Goal: Task Accomplishment & Management: Complete application form

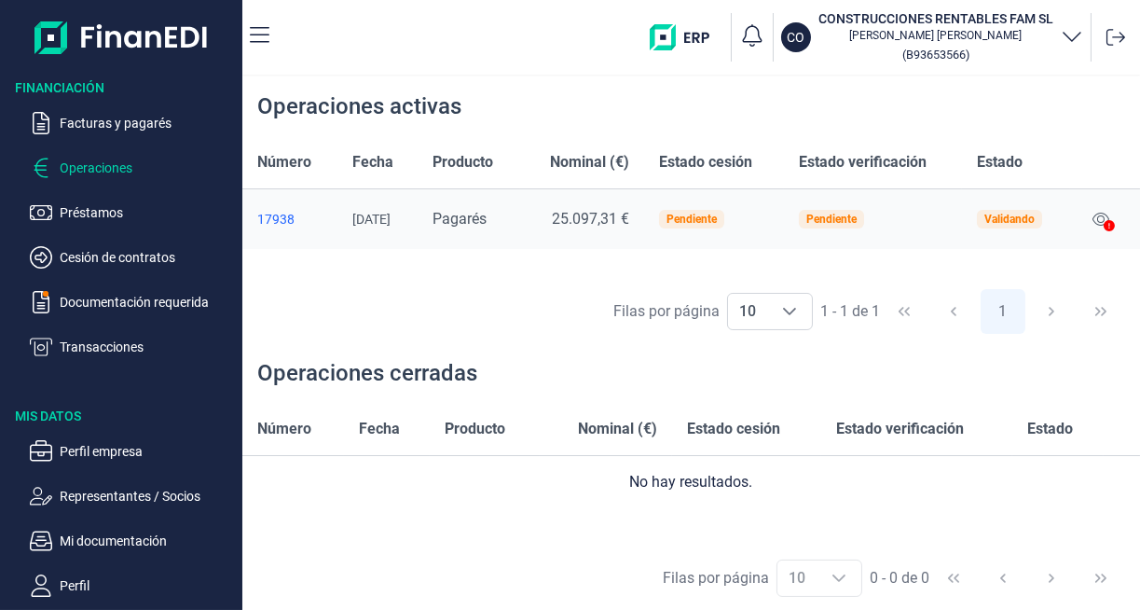
click at [286, 219] on div "17938" at bounding box center [289, 219] width 65 height 15
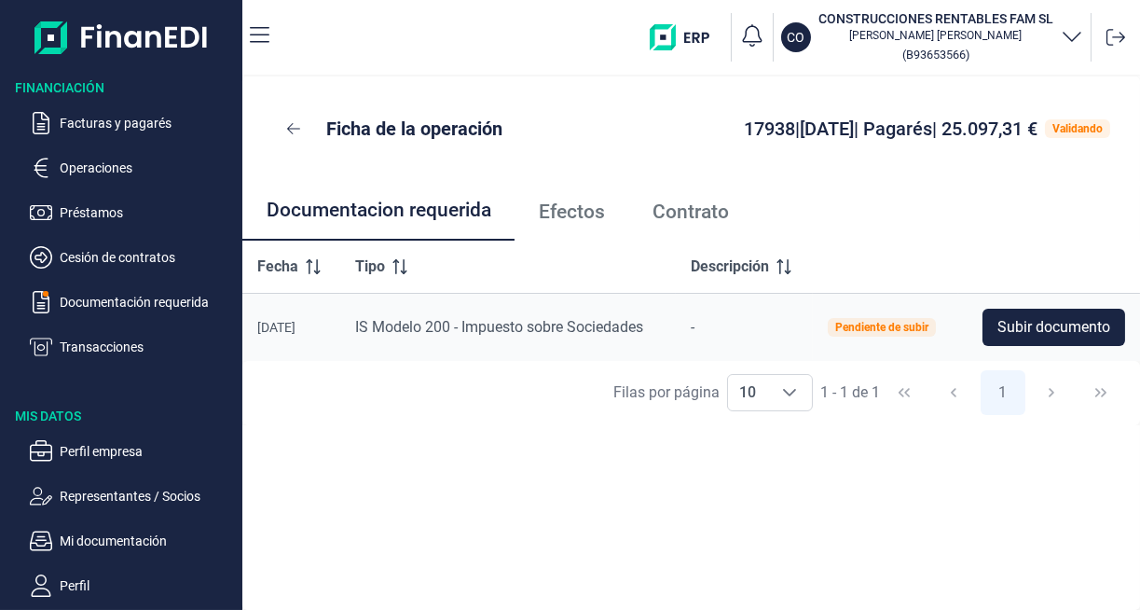
click at [573, 212] on span "Efectos" at bounding box center [572, 212] width 66 height 20
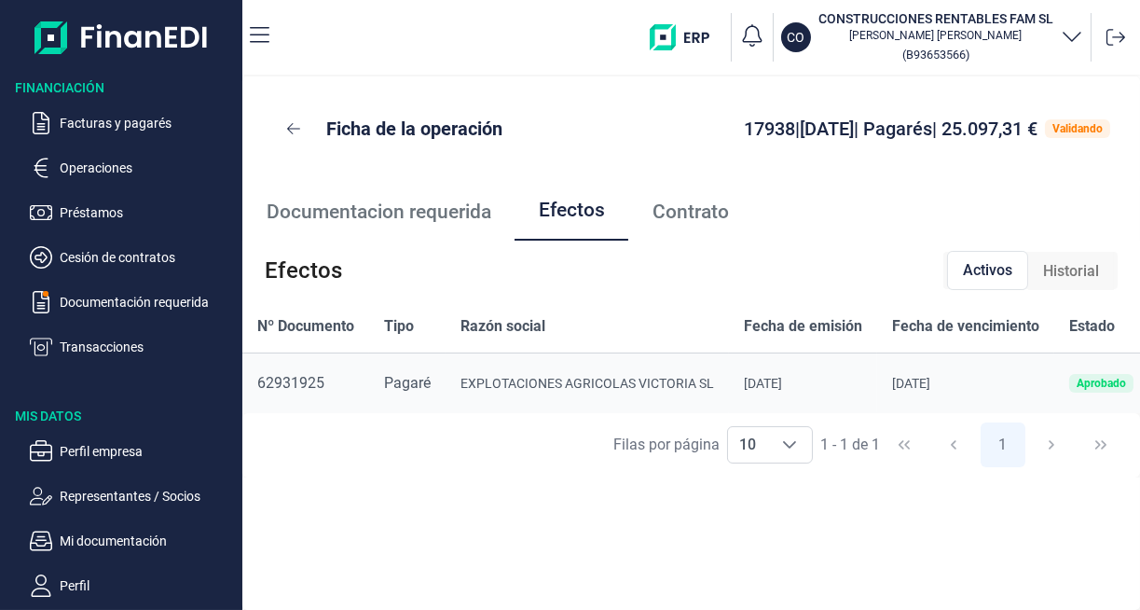
click at [121, 262] on p "Cesión de contratos" at bounding box center [147, 257] width 175 height 22
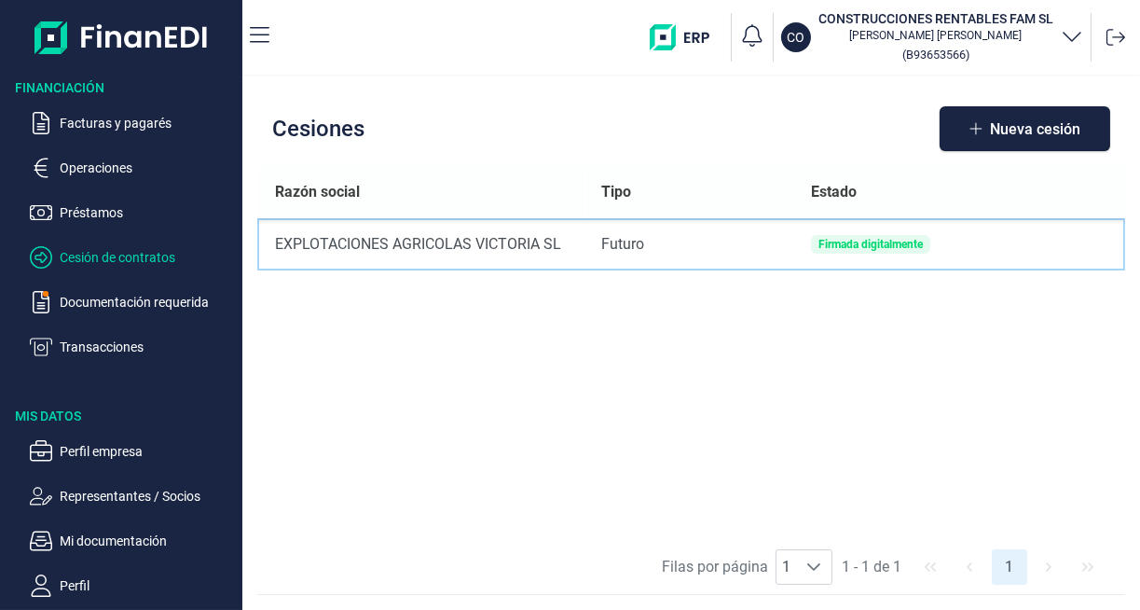
click at [891, 250] on div "Firmada digitalmente" at bounding box center [871, 244] width 104 height 11
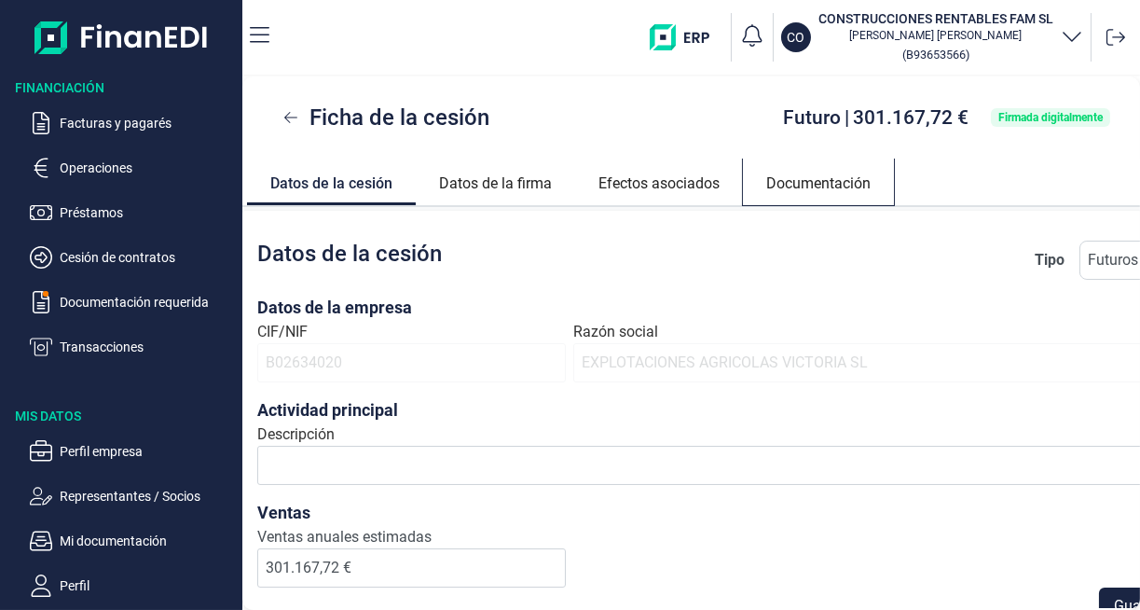
click at [827, 186] on link "Documentación" at bounding box center [818, 181] width 151 height 45
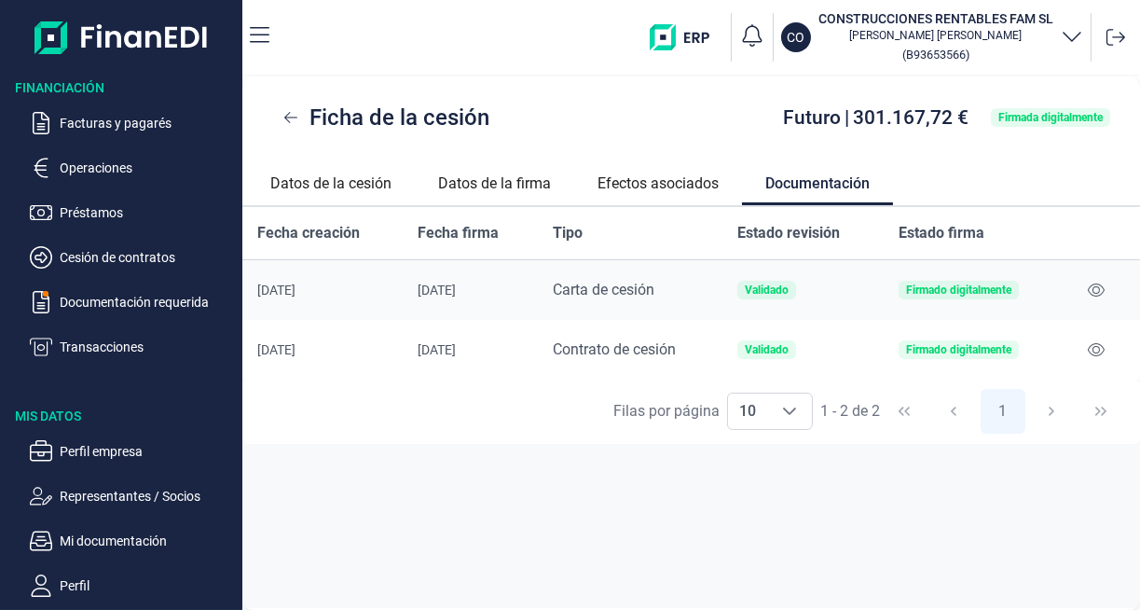
click at [1101, 285] on icon at bounding box center [1096, 289] width 17 height 13
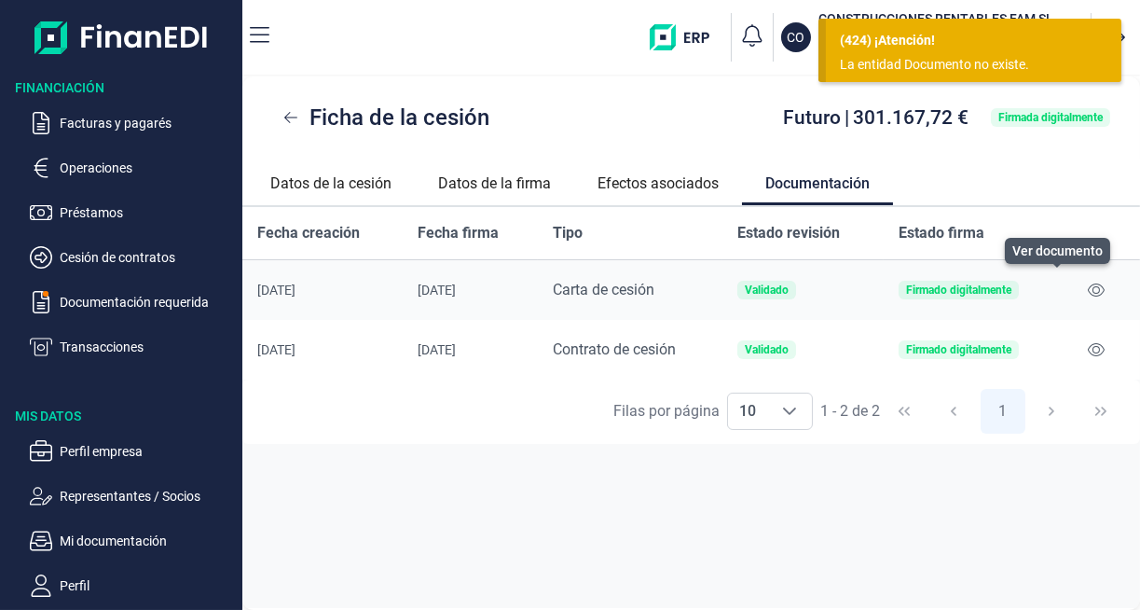
click at [284, 288] on div "[DATE]" at bounding box center [322, 290] width 131 height 15
click at [283, 290] on div "[DATE]" at bounding box center [322, 290] width 131 height 15
click at [968, 296] on div "Firmado digitalmente" at bounding box center [958, 289] width 105 height 11
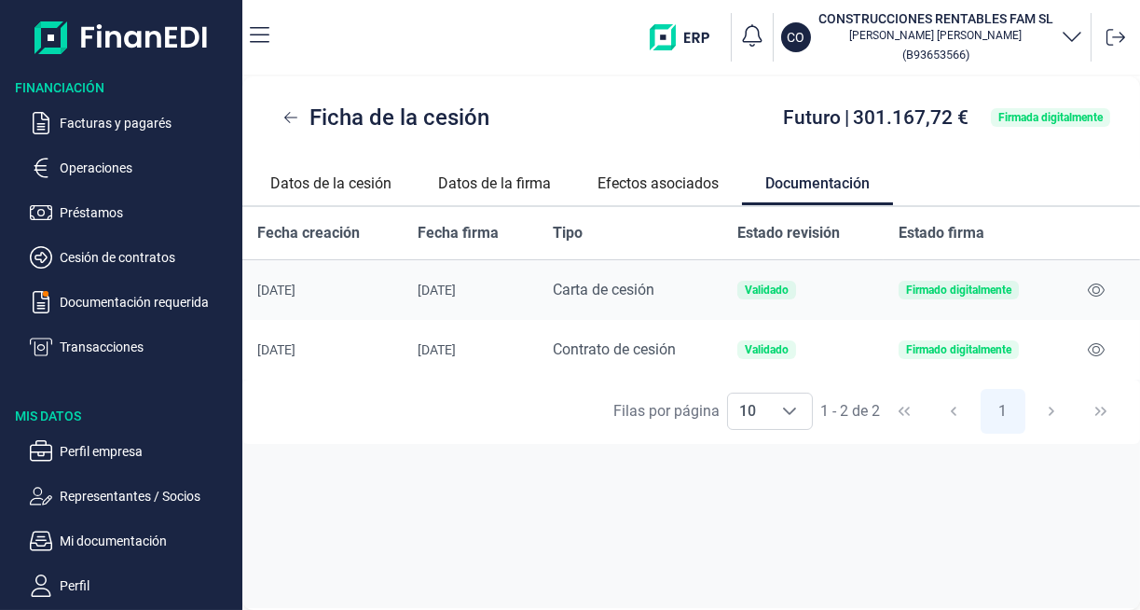
click at [457, 295] on div "[DATE]" at bounding box center [470, 290] width 104 height 15
click at [592, 296] on span "Carta de cesión" at bounding box center [604, 290] width 102 height 18
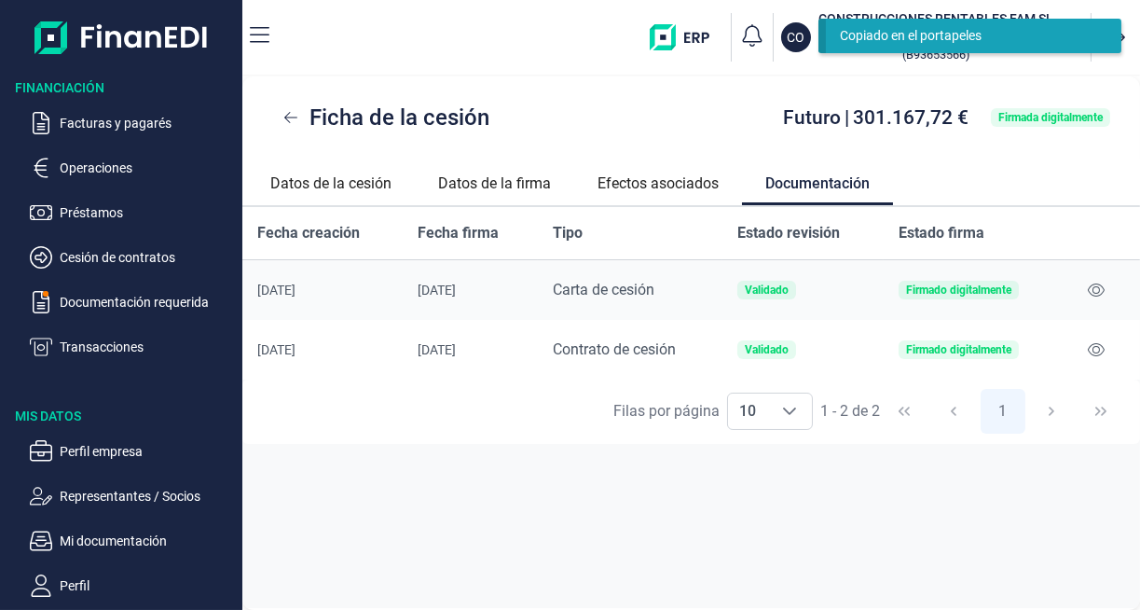
click at [315, 353] on div "[DATE]" at bounding box center [322, 349] width 131 height 15
click at [457, 356] on div "[DATE]" at bounding box center [470, 349] width 104 height 15
click at [601, 355] on span "Contrato de cesión" at bounding box center [614, 349] width 123 height 18
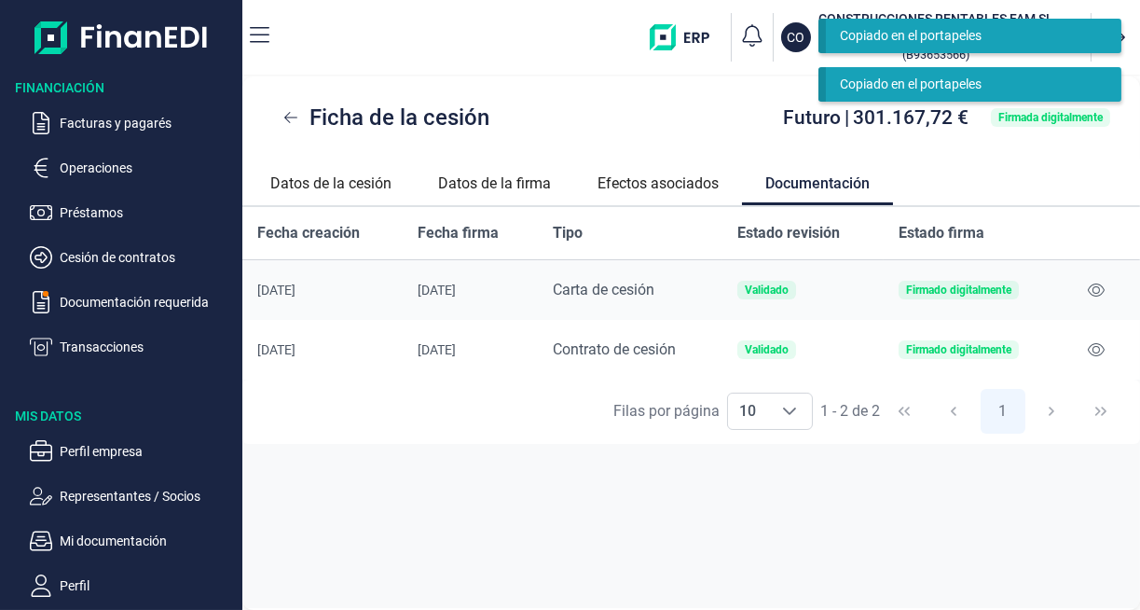
click at [1020, 90] on div "Copiado en el portapeles" at bounding box center [967, 85] width 254 height 20
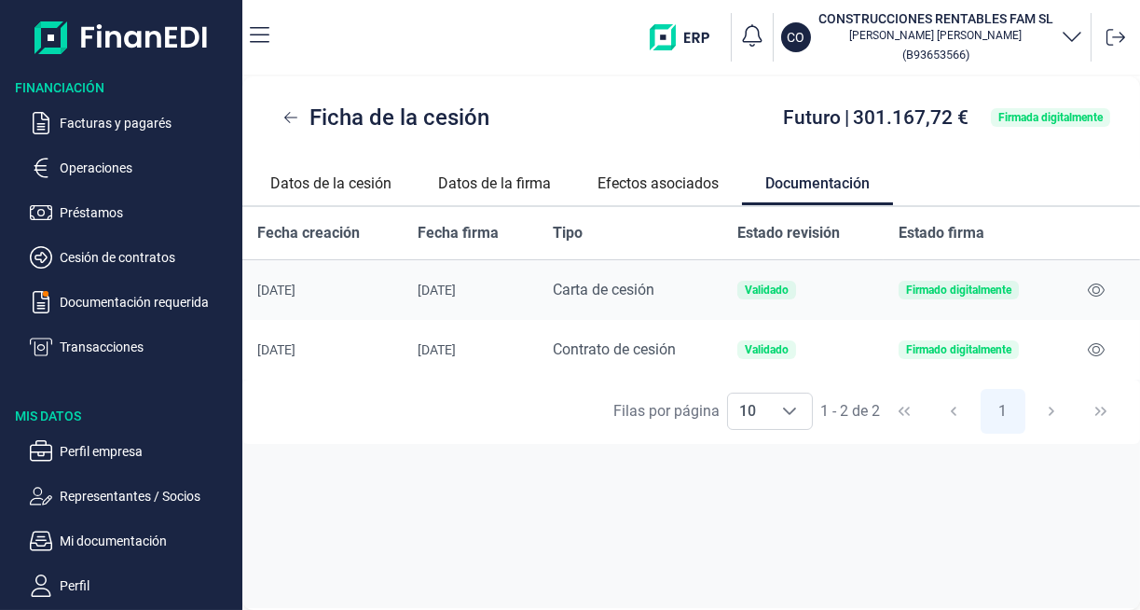
click at [1097, 349] on icon at bounding box center [1096, 349] width 17 height 15
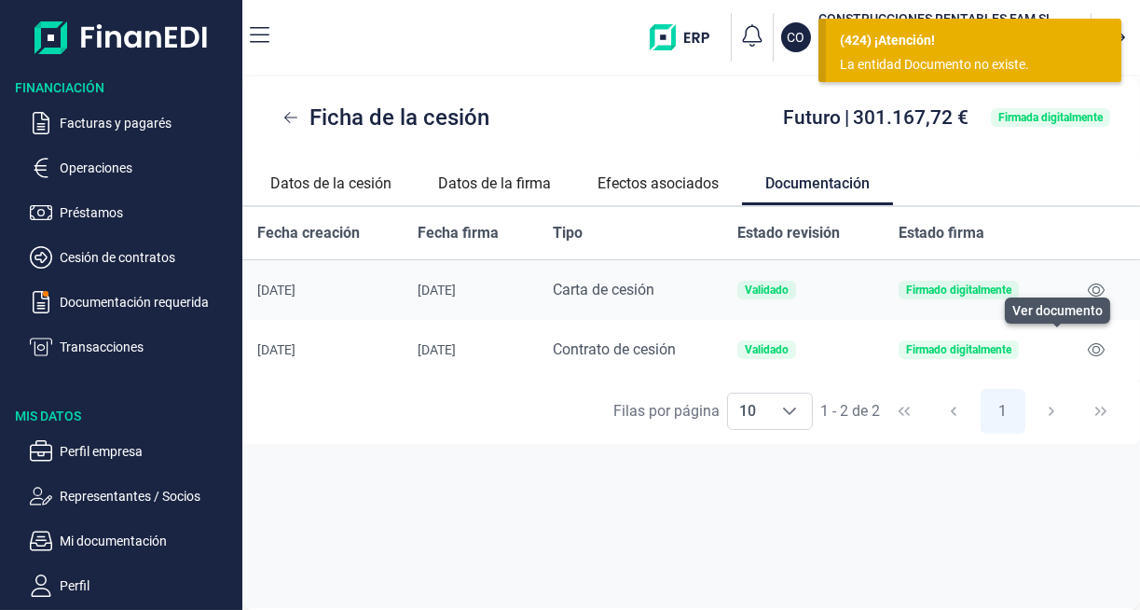
click at [1098, 287] on icon at bounding box center [1096, 290] width 17 height 15
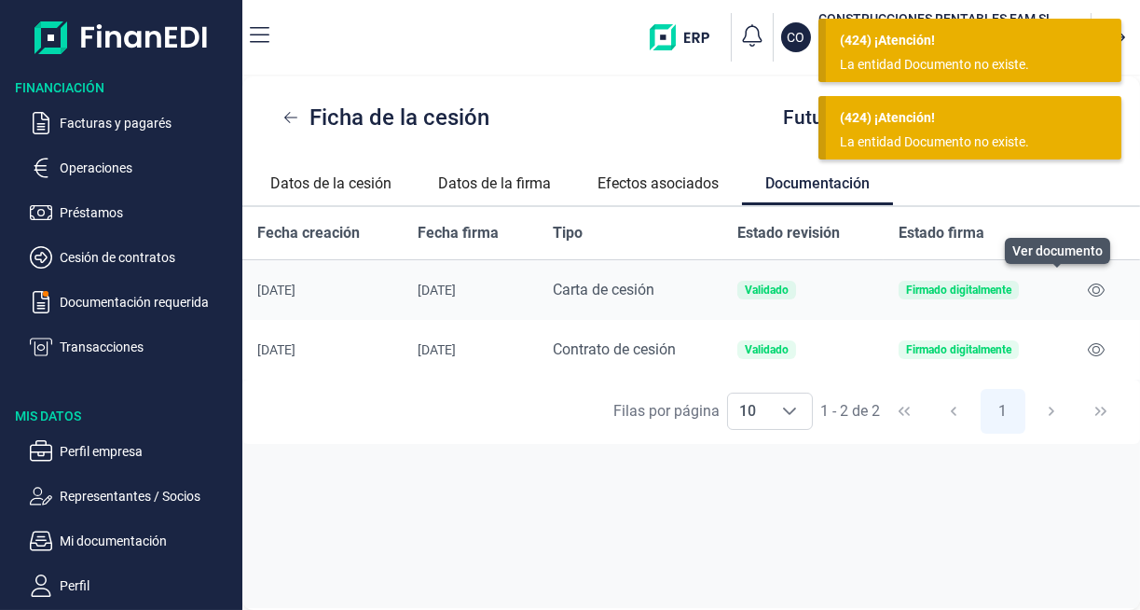
click at [990, 508] on div "Fecha creación Fecha firma Tipo Estado revisión Estado firma [DATE] [DATE] Cart…" at bounding box center [691, 407] width 898 height 401
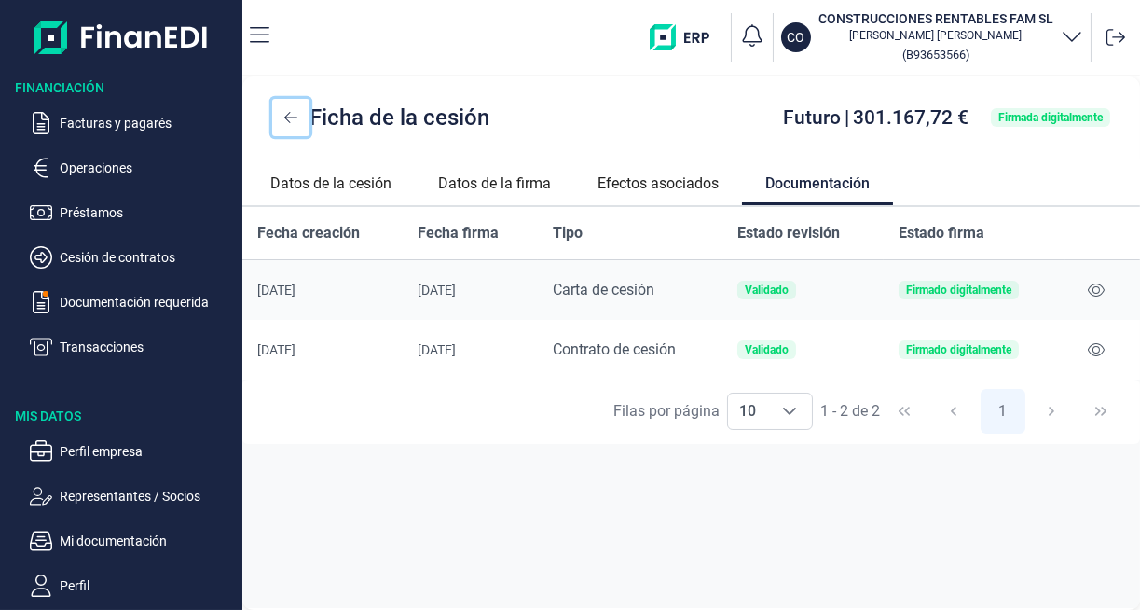
click at [295, 117] on icon at bounding box center [290, 117] width 13 height 15
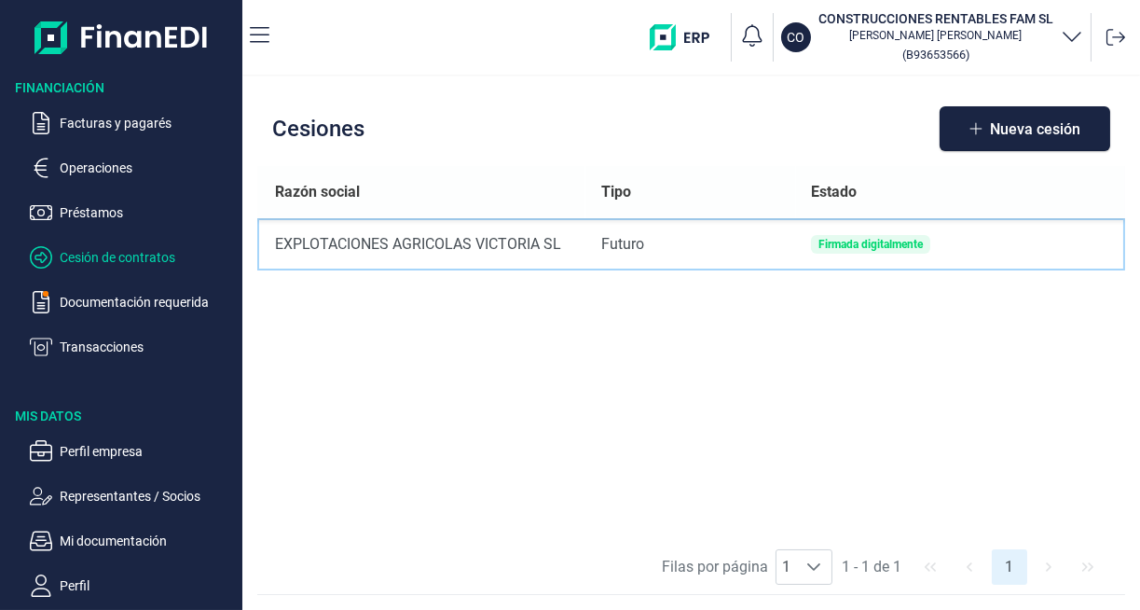
click at [895, 248] on div "Firmada digitalmente" at bounding box center [871, 244] width 104 height 11
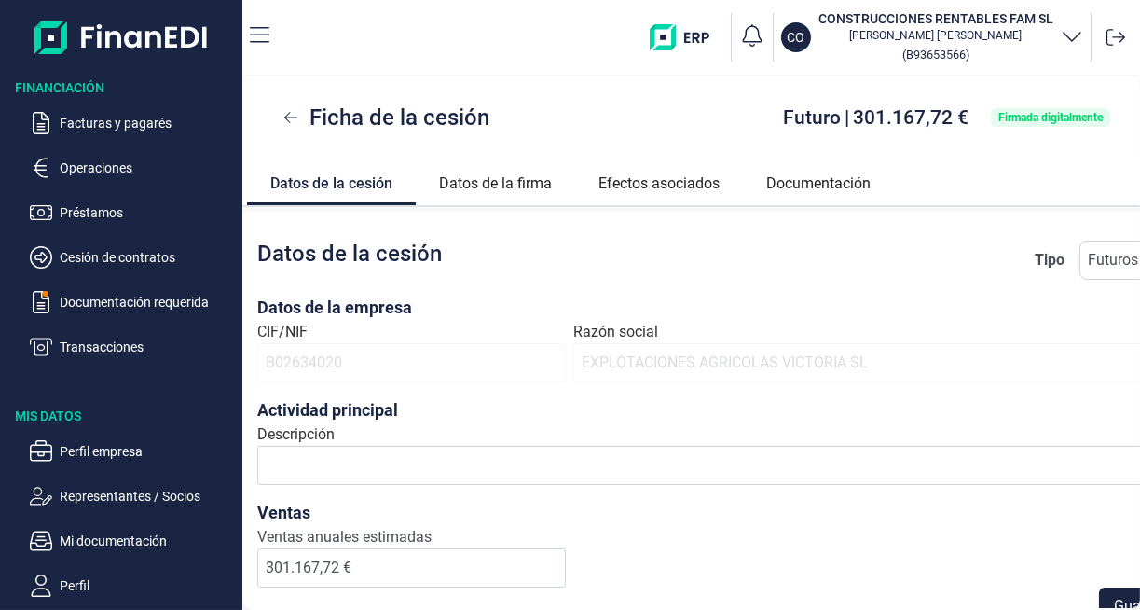
click at [1113, 257] on span "Futuros" at bounding box center [1113, 260] width 65 height 37
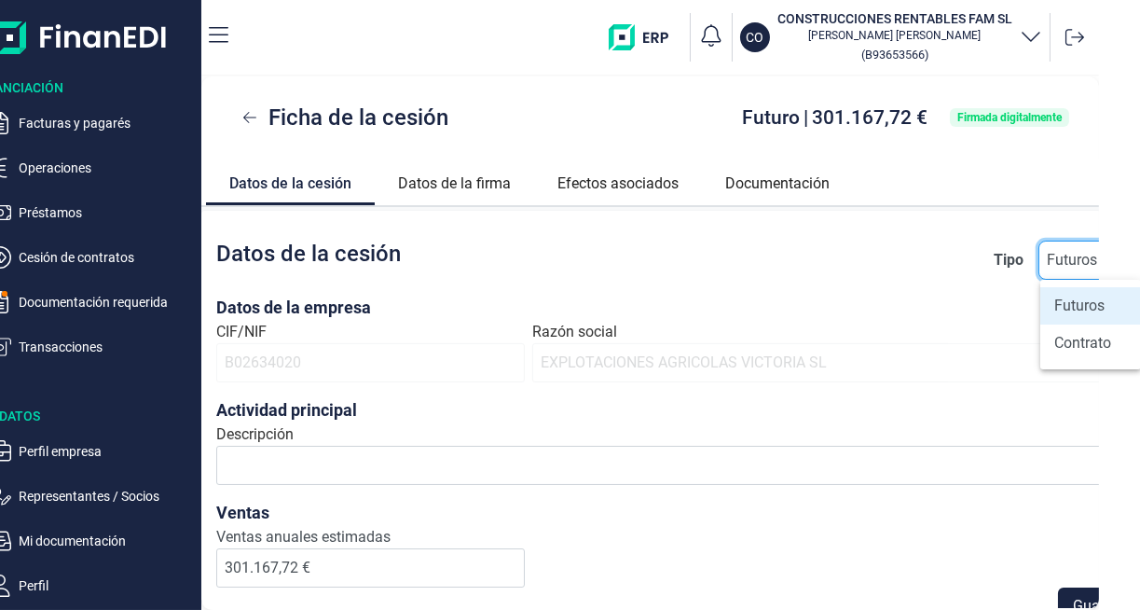
click at [987, 360] on span "EXPLOTACIONES AGRICOLAS VICTORIA SL" at bounding box center [836, 362] width 609 height 39
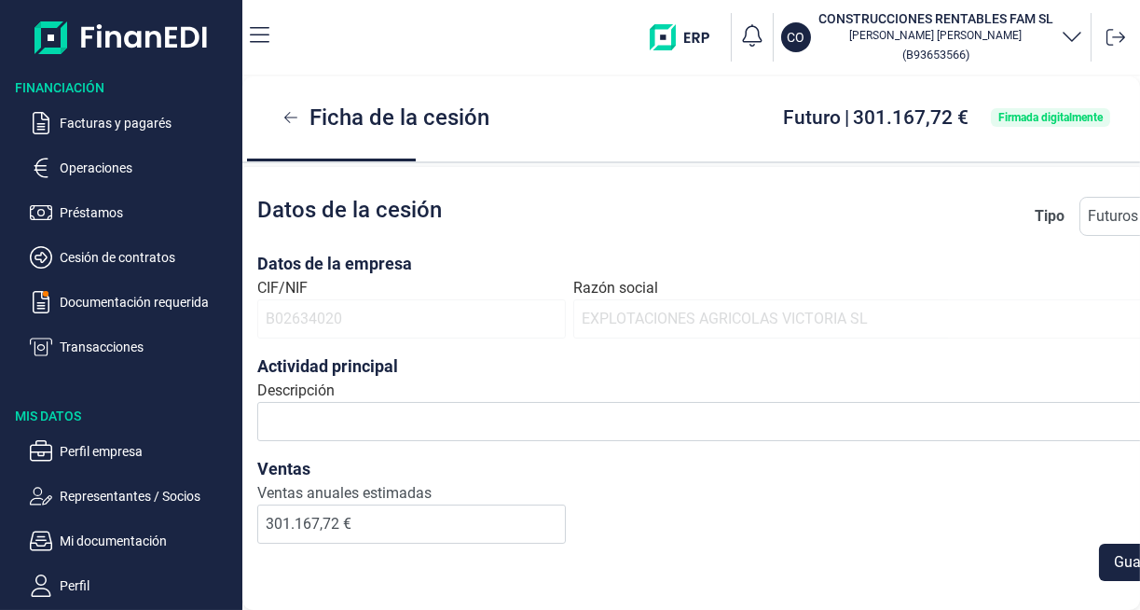
scroll to position [0, 0]
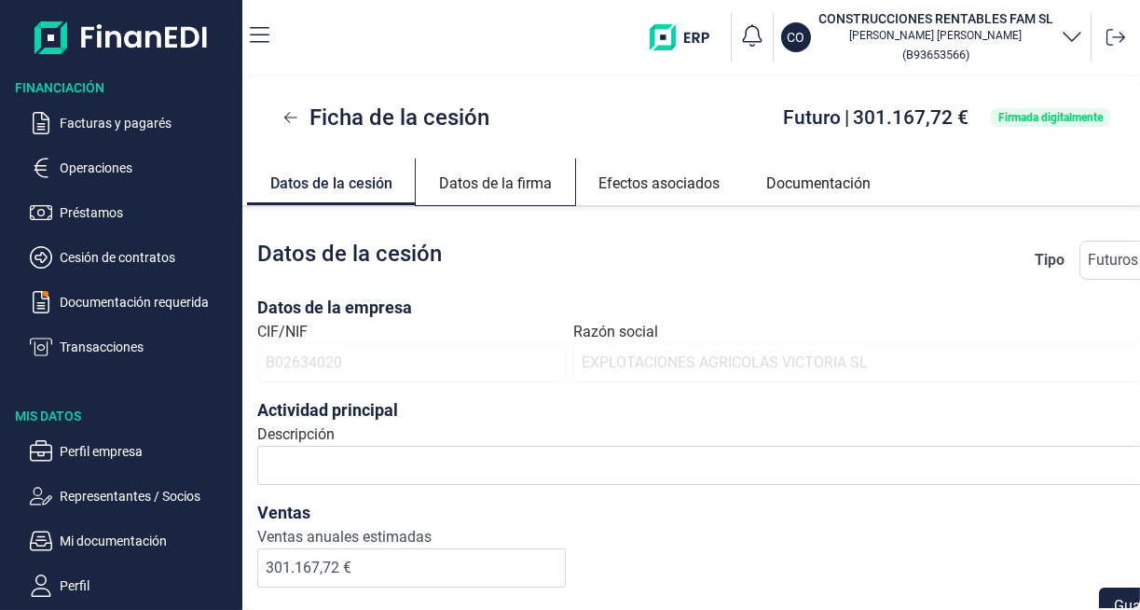
click at [502, 197] on link "Datos de la firma" at bounding box center [495, 181] width 159 height 45
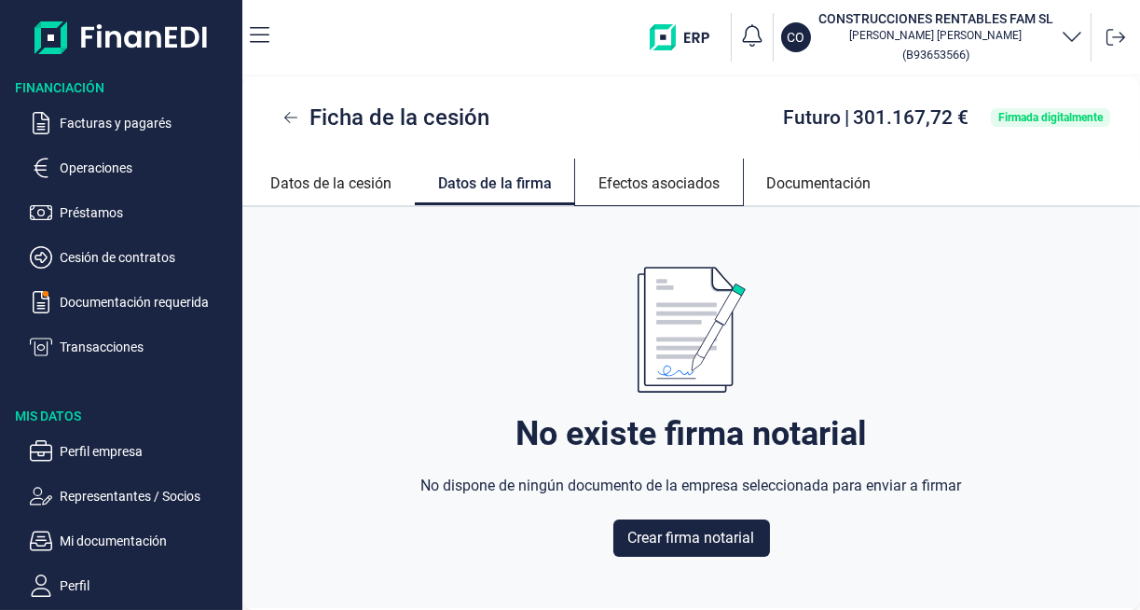
click at [644, 186] on link "Efectos asociados" at bounding box center [659, 181] width 168 height 45
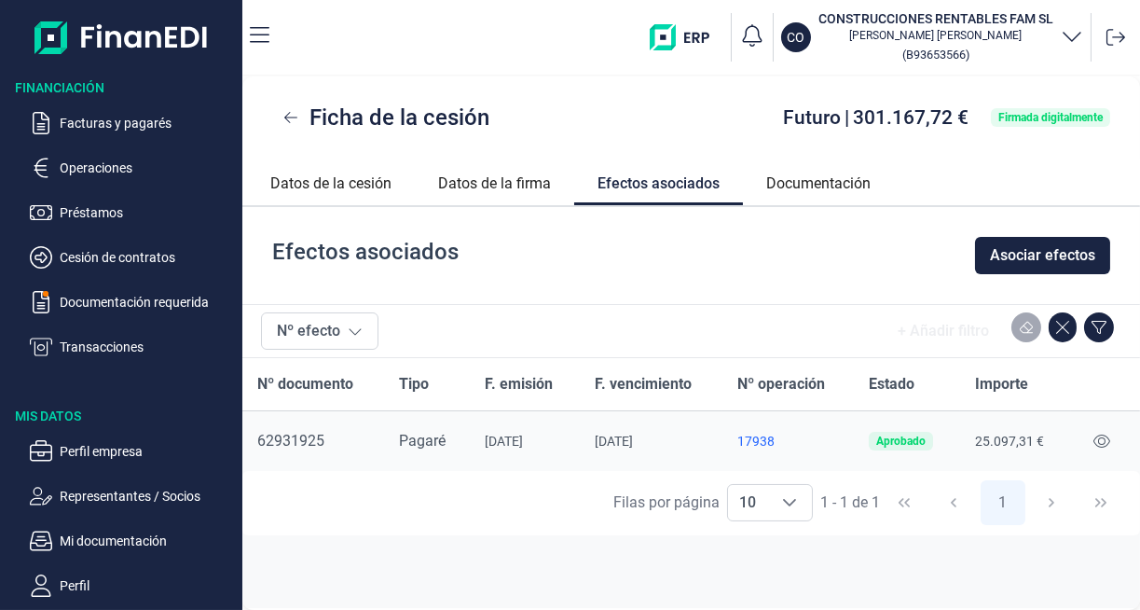
click at [1106, 446] on icon at bounding box center [1102, 441] width 17 height 15
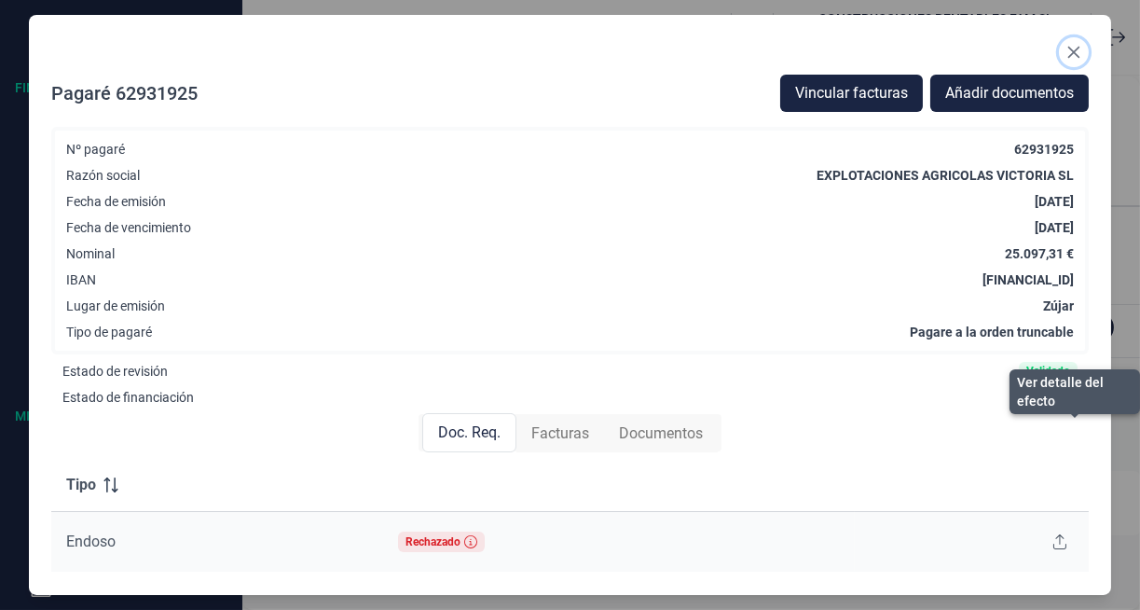
click at [1074, 51] on icon "Close" at bounding box center [1075, 53] width 12 height 12
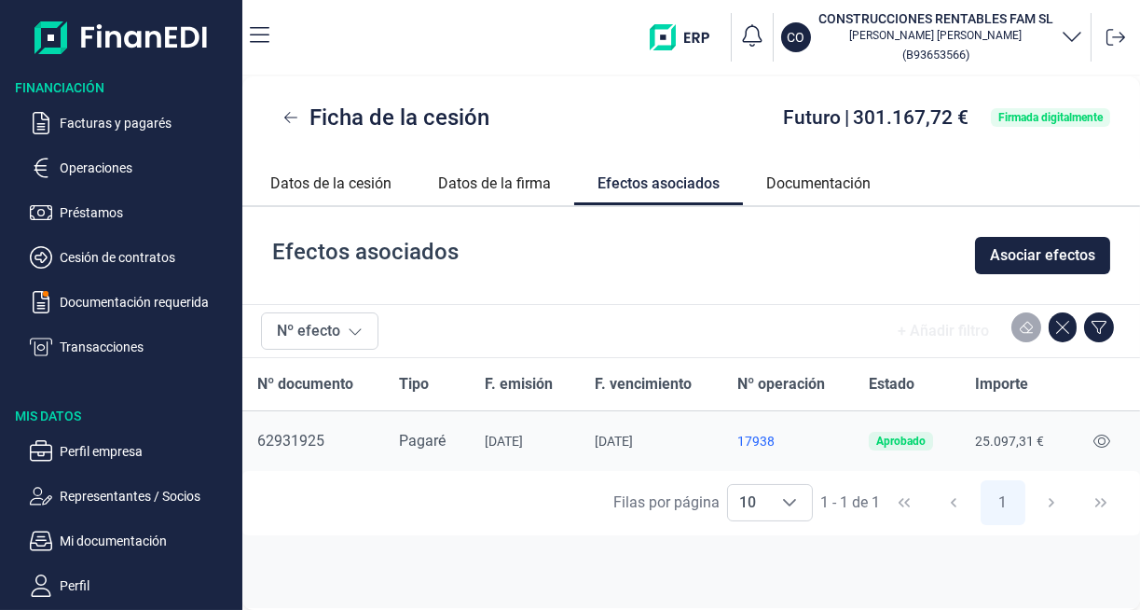
click at [727, 176] on link "Efectos asociados" at bounding box center [658, 181] width 169 height 44
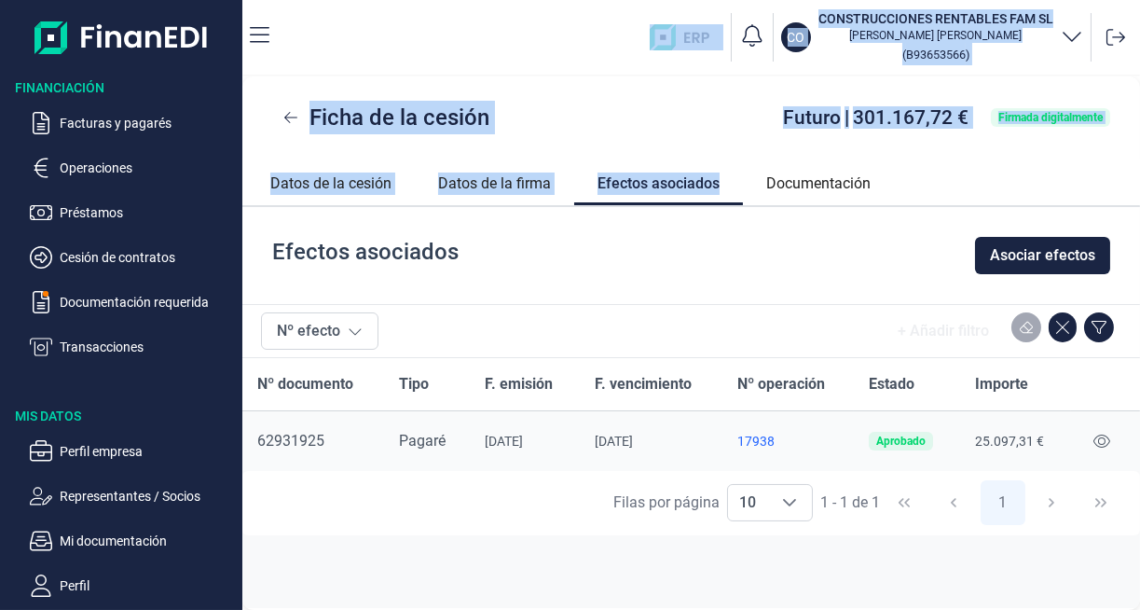
drag, startPoint x: 1074, startPoint y: 51, endPoint x: 654, endPoint y: 68, distance: 420.9
click at [654, 68] on div "CO CONSTRUCCIONES RENTABLES FAM SL [PERSON_NAME] ( B93653566 ) Ficha de la cesi…" at bounding box center [691, 305] width 898 height 610
click at [611, 45] on div "CO CONSTRUCCIONES RENTABLES FAM SL [PERSON_NAME] ( B93653566 )" at bounding box center [708, 37] width 849 height 60
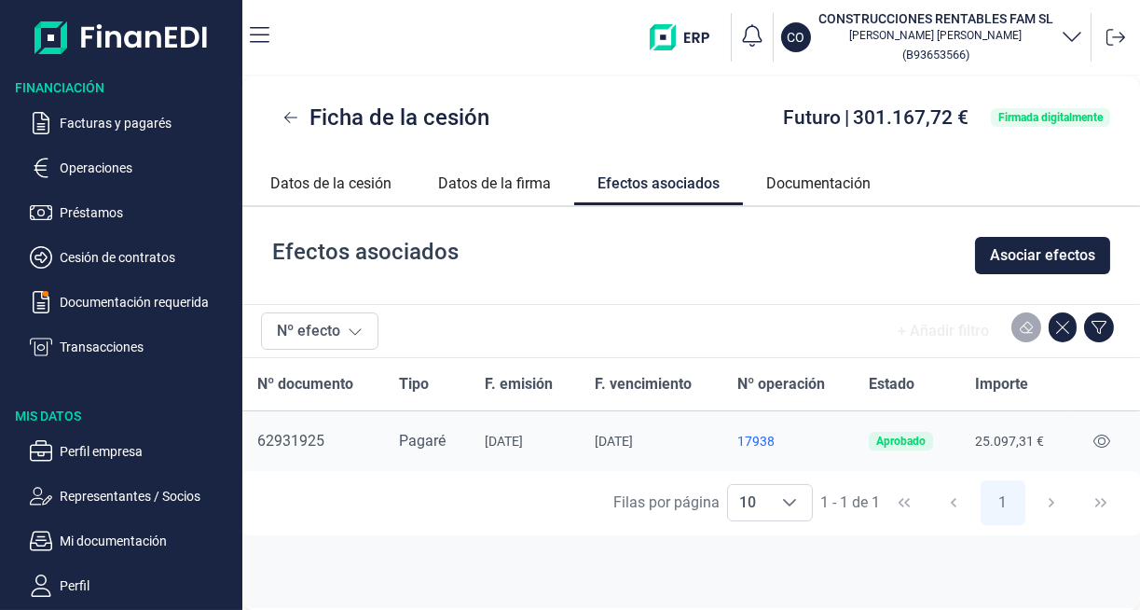
click at [132, 301] on p "Documentación requerida" at bounding box center [147, 302] width 175 height 22
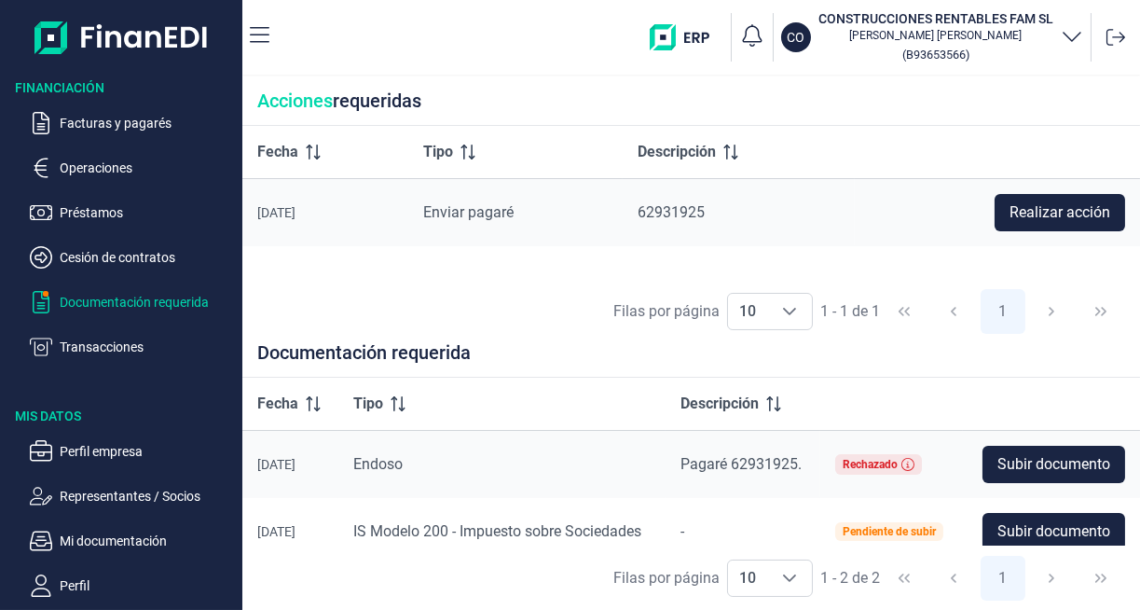
click at [1049, 463] on span "Subir documento" at bounding box center [1054, 464] width 113 height 22
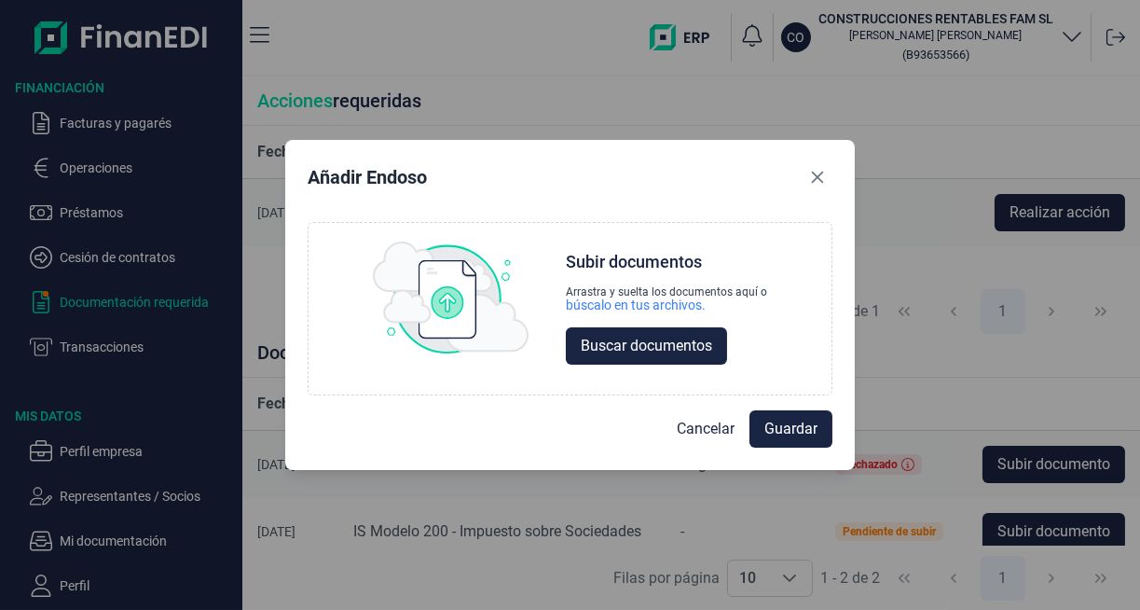
click at [699, 359] on button "Buscar documentos" at bounding box center [646, 345] width 161 height 37
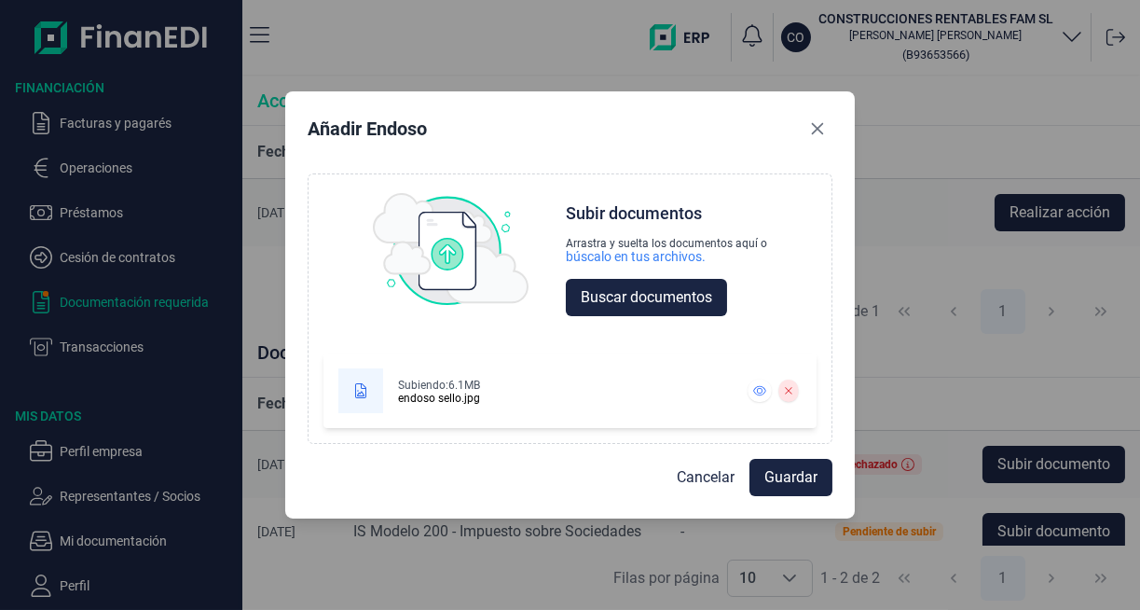
click at [808, 482] on span "Guardar" at bounding box center [791, 477] width 53 height 22
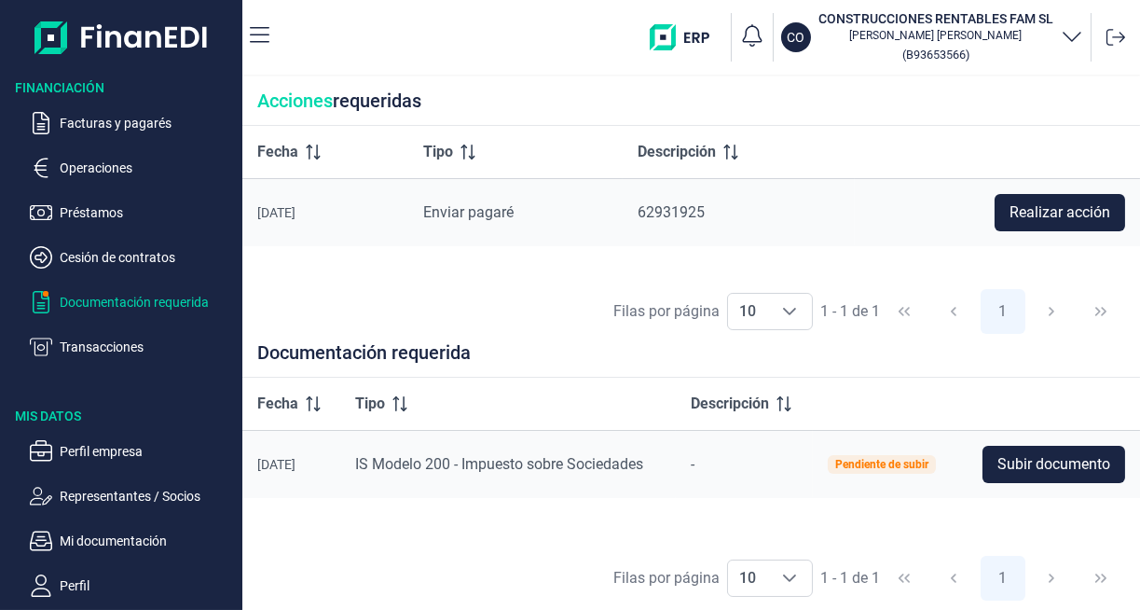
click at [104, 346] on p "Transacciones" at bounding box center [147, 347] width 175 height 22
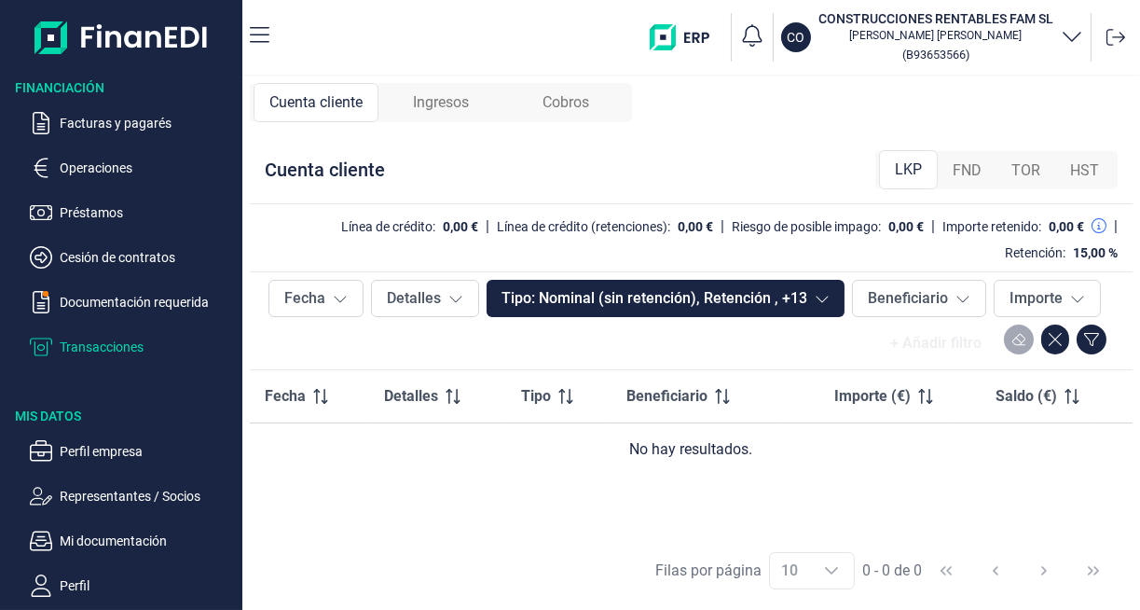
click at [113, 299] on p "Documentación requerida" at bounding box center [147, 302] width 175 height 22
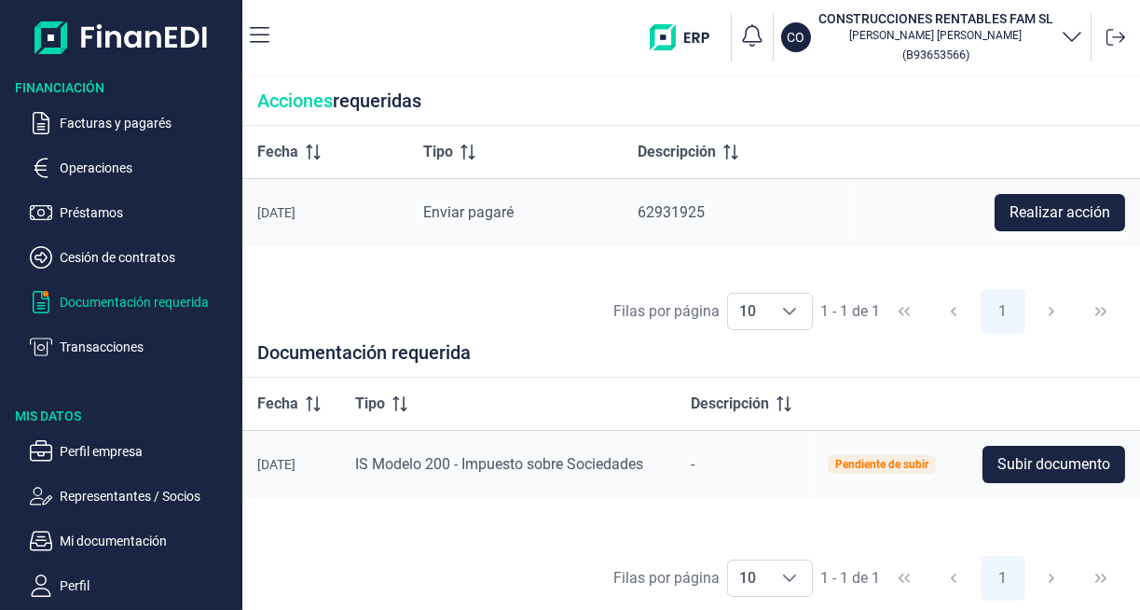
click at [112, 261] on p "Cesión de contratos" at bounding box center [147, 257] width 175 height 22
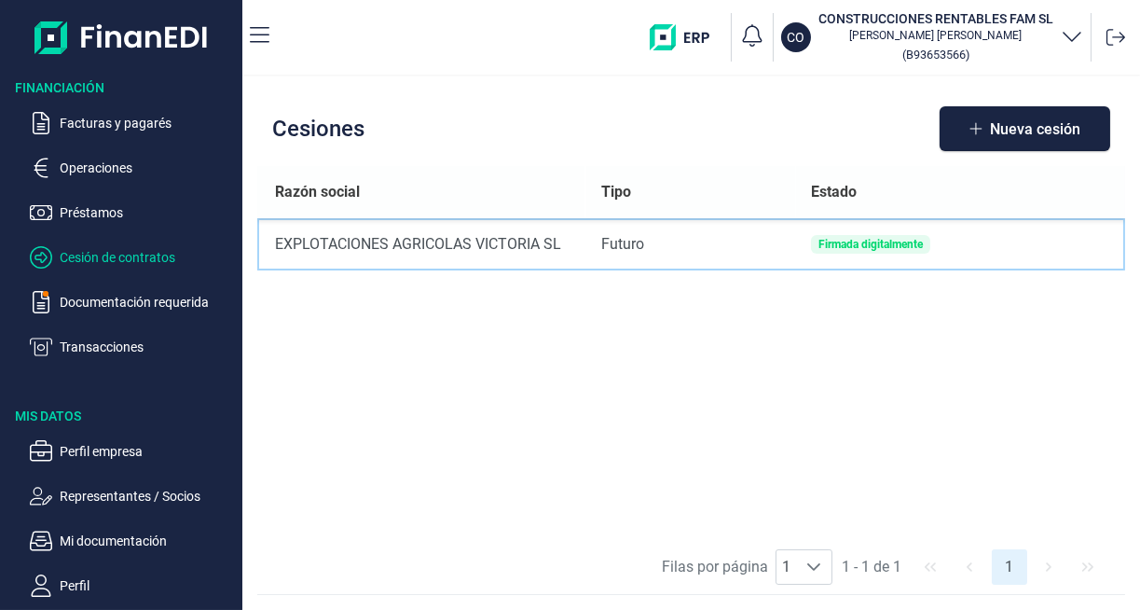
click at [907, 246] on div "Firmada digitalmente" at bounding box center [871, 244] width 104 height 11
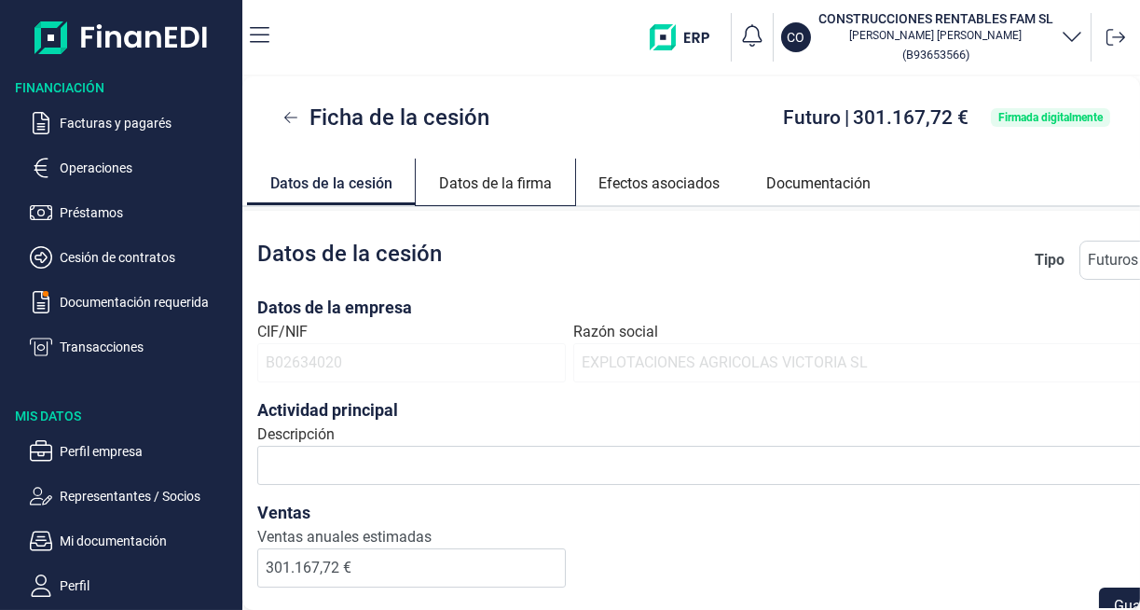
click at [499, 196] on link "Datos de la firma" at bounding box center [495, 181] width 159 height 45
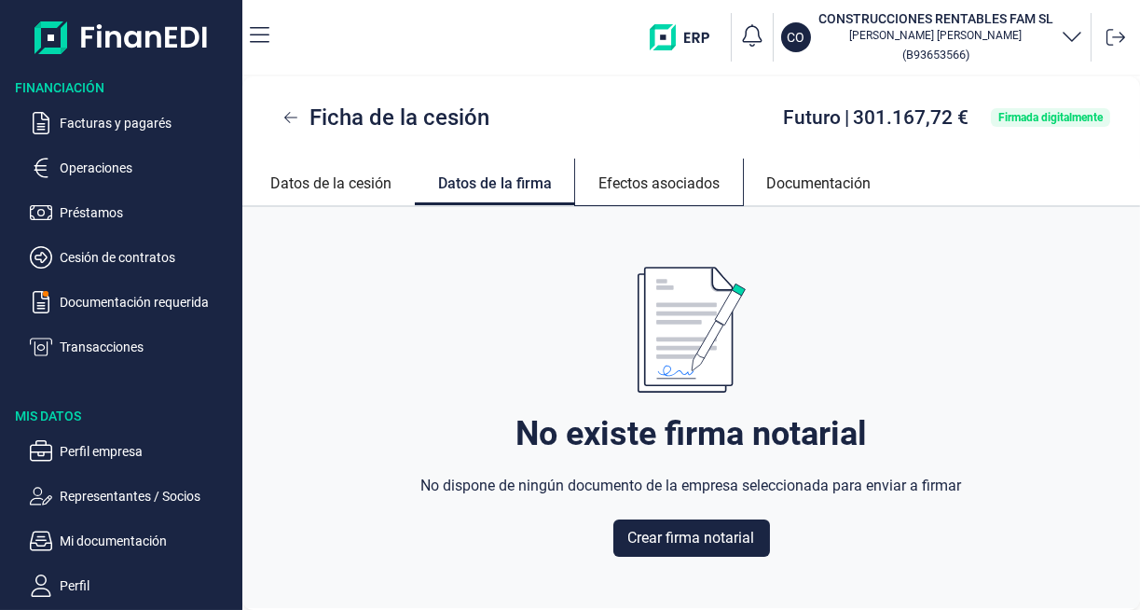
click at [643, 186] on link "Efectos asociados" at bounding box center [659, 181] width 168 height 45
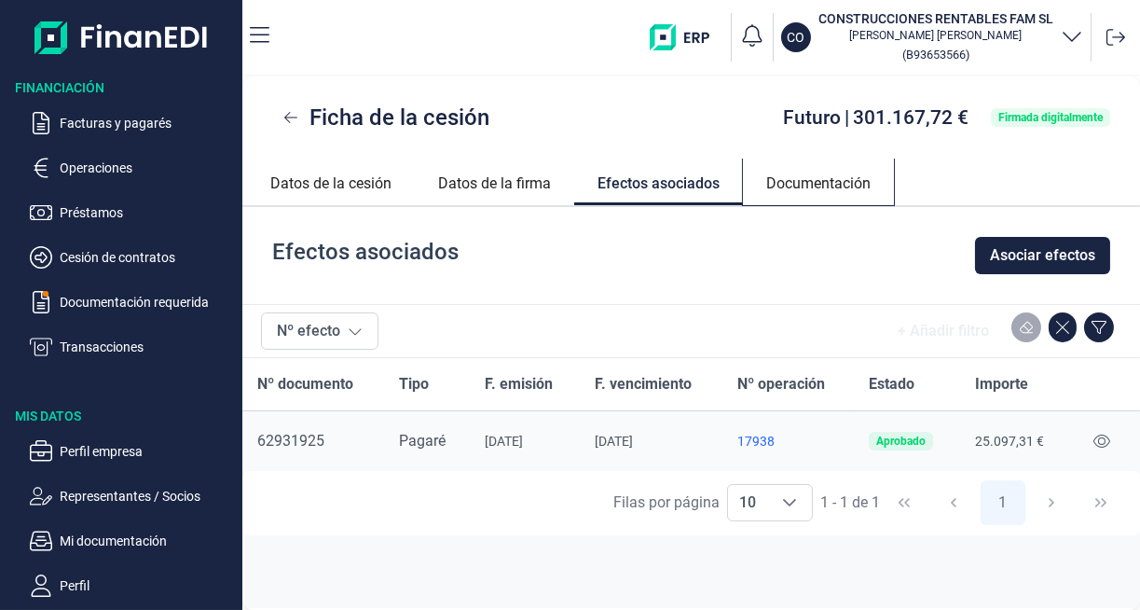
click at [841, 196] on link "Documentación" at bounding box center [818, 181] width 151 height 45
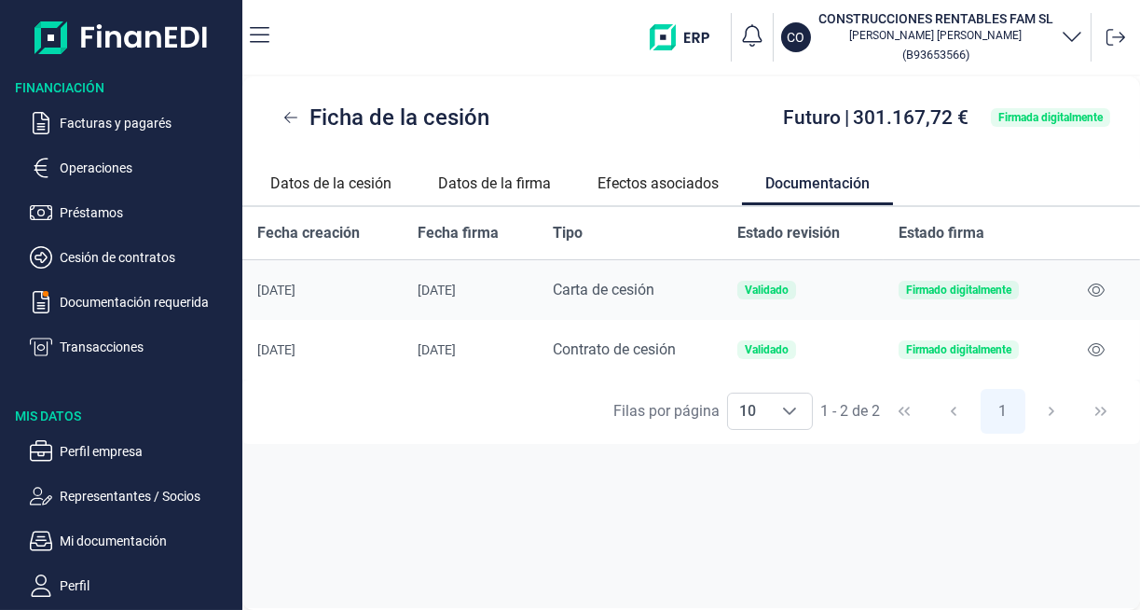
click at [1106, 283] on button at bounding box center [1097, 290] width 32 height 30
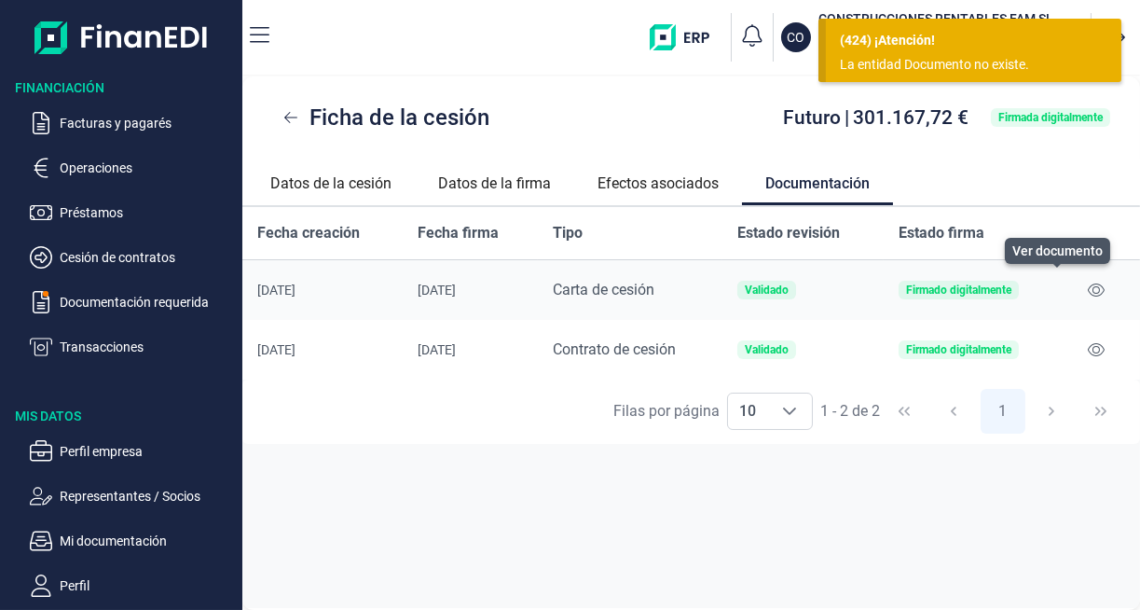
click at [1102, 351] on icon at bounding box center [1096, 349] width 17 height 15
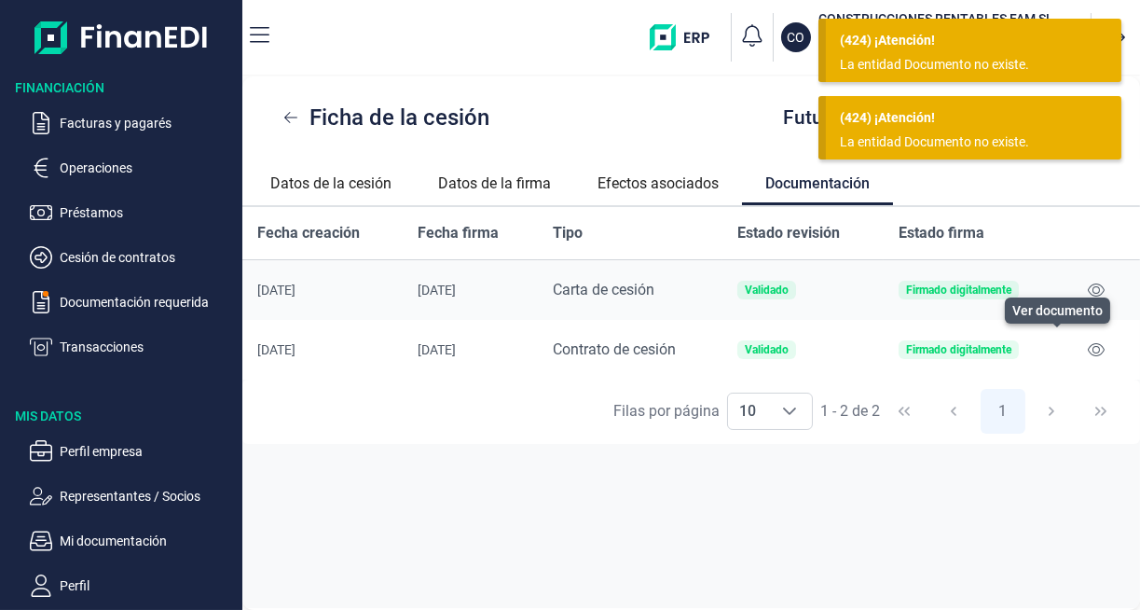
click at [1098, 349] on icon at bounding box center [1096, 349] width 17 height 15
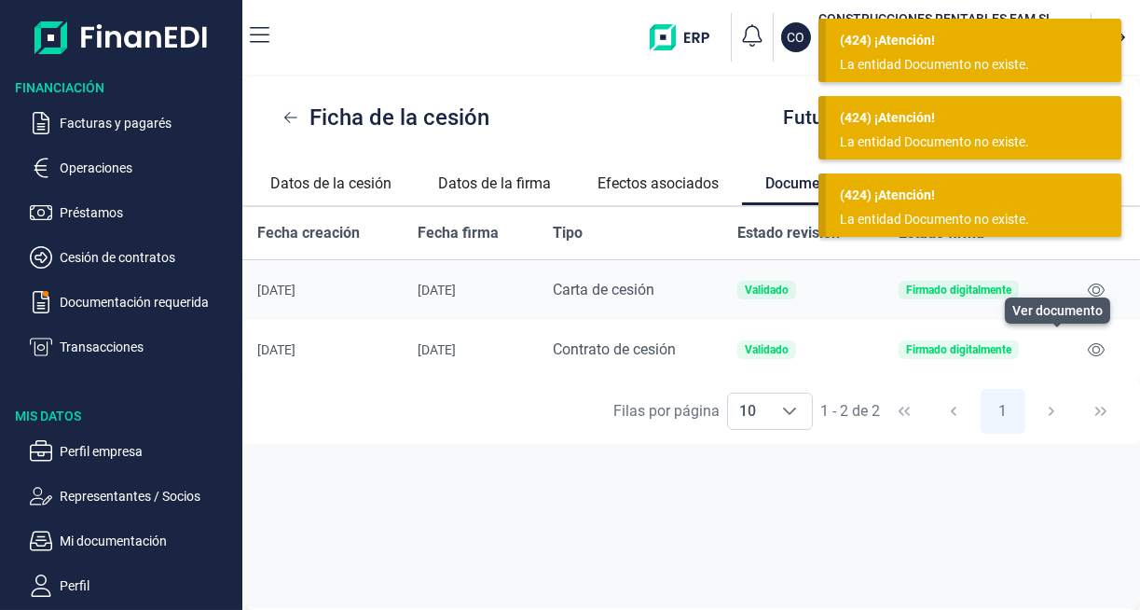
click at [979, 354] on div "Firmado digitalmente" at bounding box center [958, 349] width 105 height 11
click at [981, 360] on td "Firmado digitalmente" at bounding box center [975, 350] width 182 height 60
click at [995, 286] on div "Firmado digitalmente" at bounding box center [958, 289] width 105 height 11
click at [984, 351] on div "Firmado digitalmente" at bounding box center [958, 349] width 105 height 11
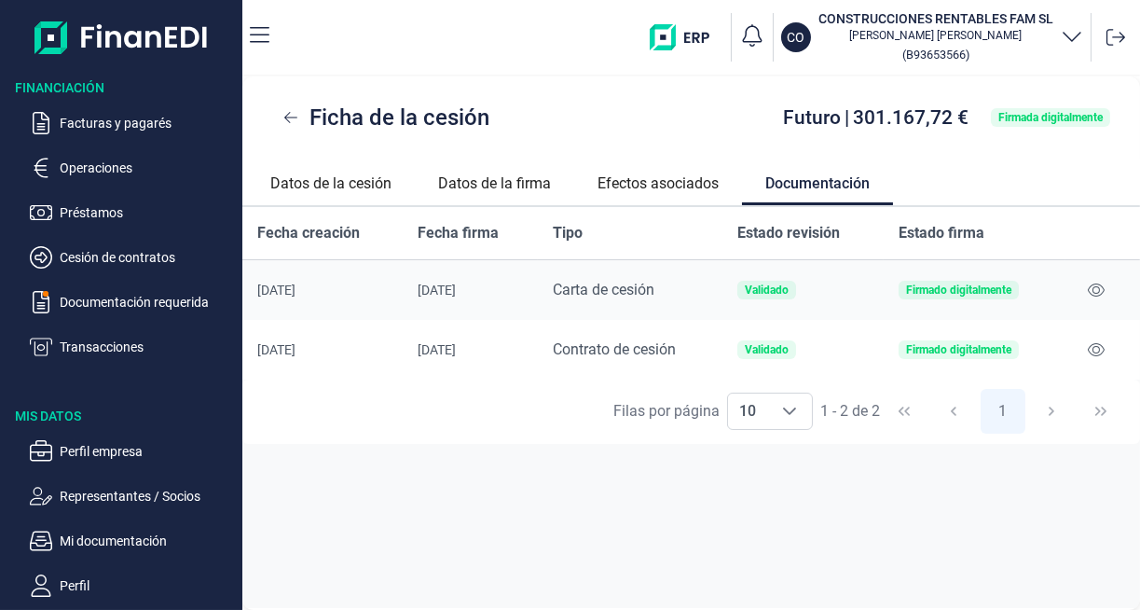
click at [1061, 121] on div "Firmada digitalmente" at bounding box center [1051, 117] width 104 height 11
click at [1062, 112] on div "Firmada digitalmente" at bounding box center [1051, 117] width 104 height 11
click at [1077, 119] on div "Firmada digitalmente" at bounding box center [1051, 117] width 104 height 11
click at [1070, 126] on div "Firmada digitalmente" at bounding box center [1050, 117] width 119 height 19
click at [701, 188] on link "Efectos asociados" at bounding box center [658, 181] width 168 height 45
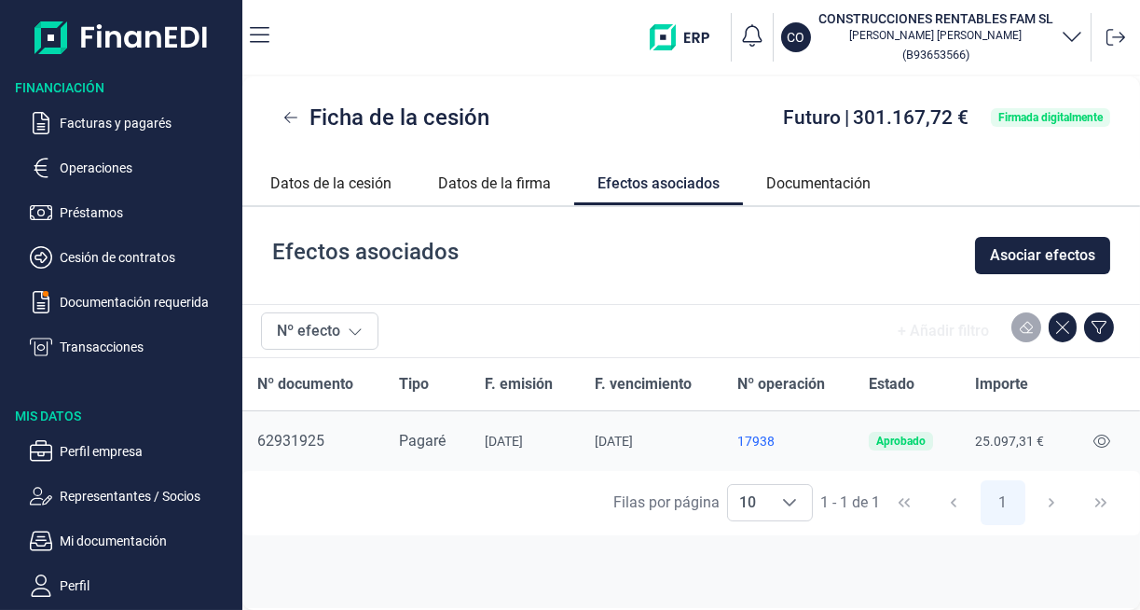
click at [1100, 443] on icon at bounding box center [1102, 441] width 17 height 13
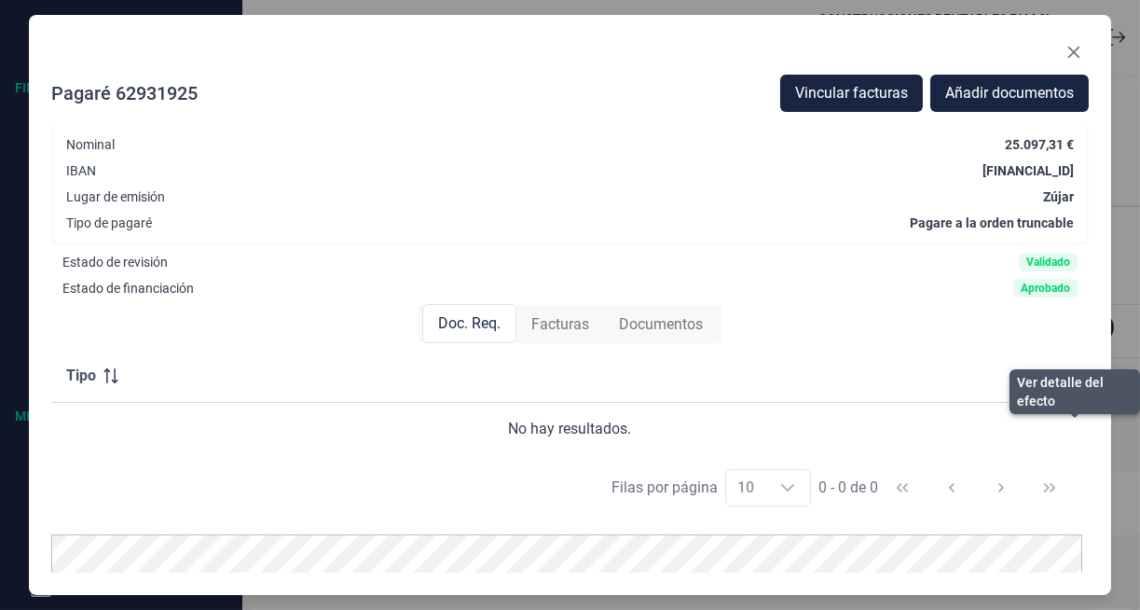
scroll to position [116, 0]
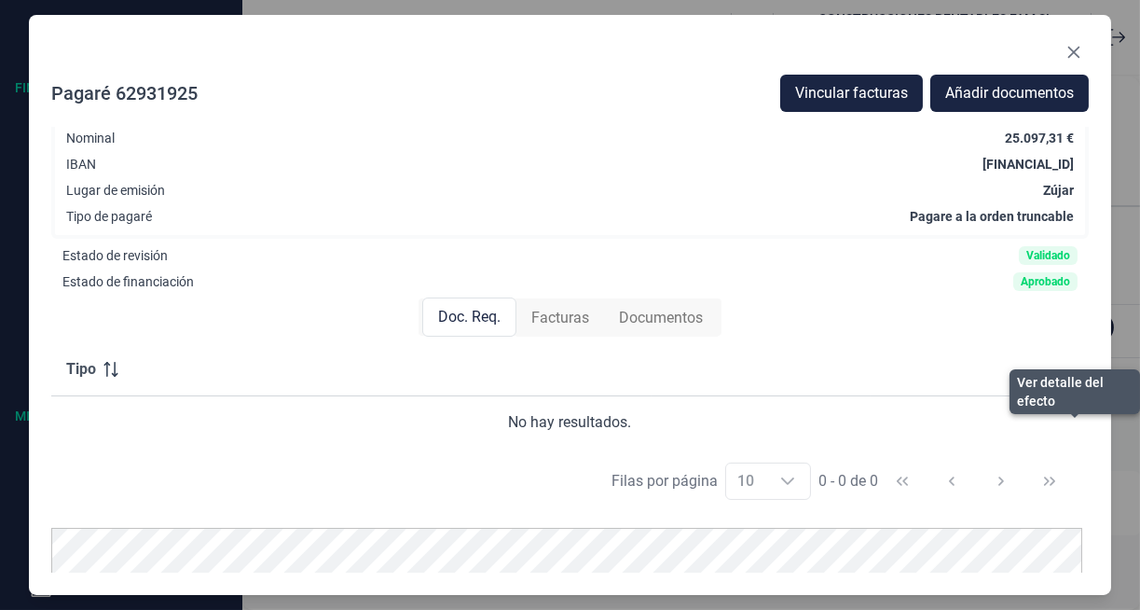
click at [553, 333] on div "Facturas" at bounding box center [561, 317] width 88 height 37
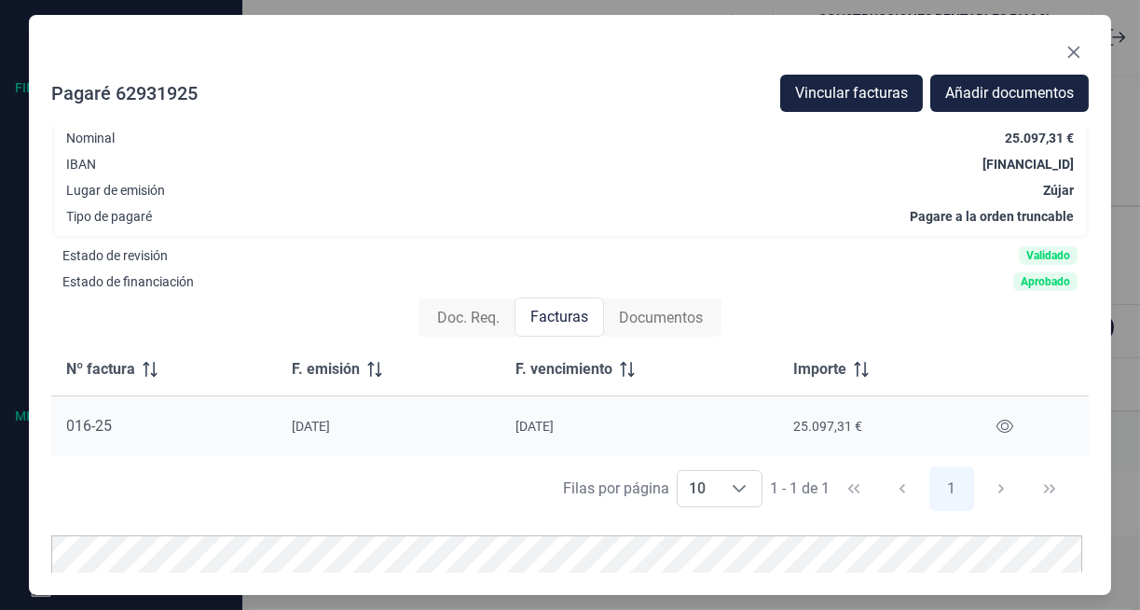
click at [643, 305] on div "Documentos" at bounding box center [661, 317] width 114 height 37
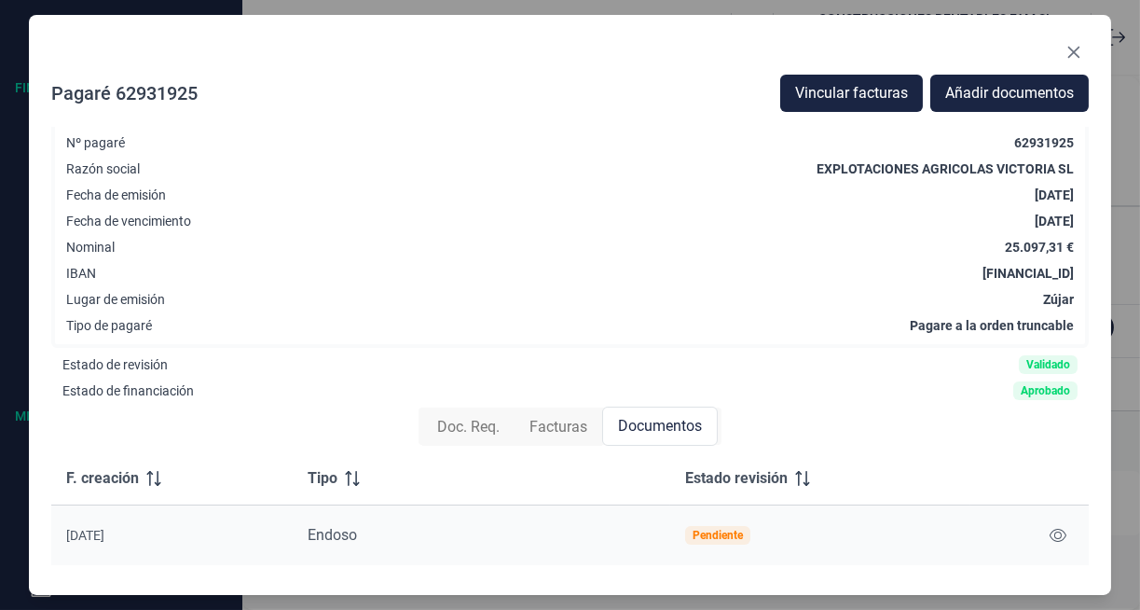
scroll to position [0, 0]
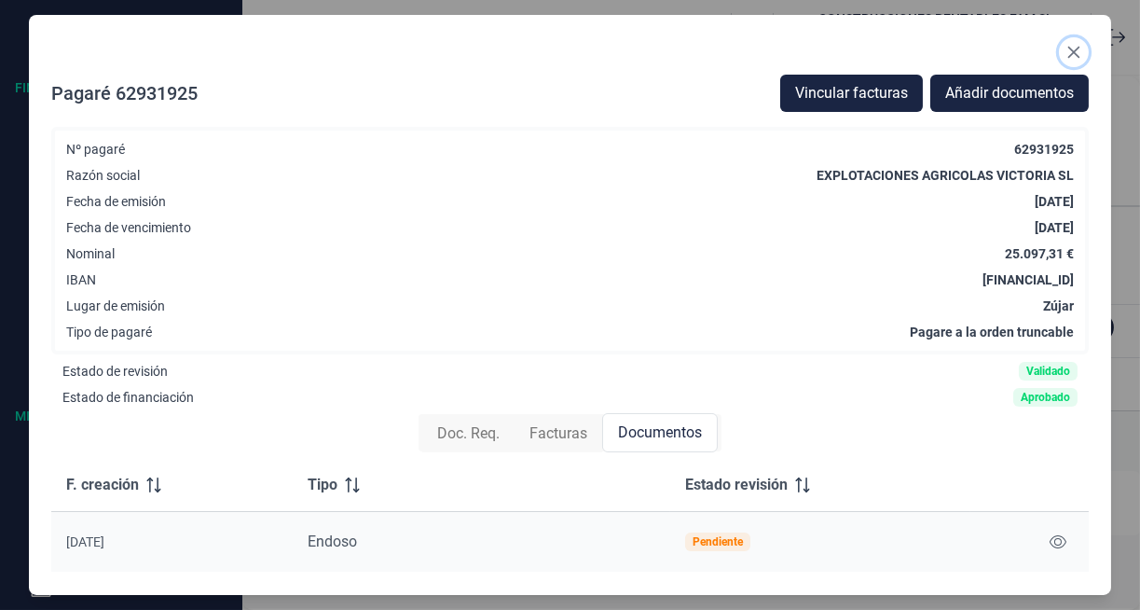
click at [1074, 51] on icon "Close" at bounding box center [1075, 53] width 12 height 12
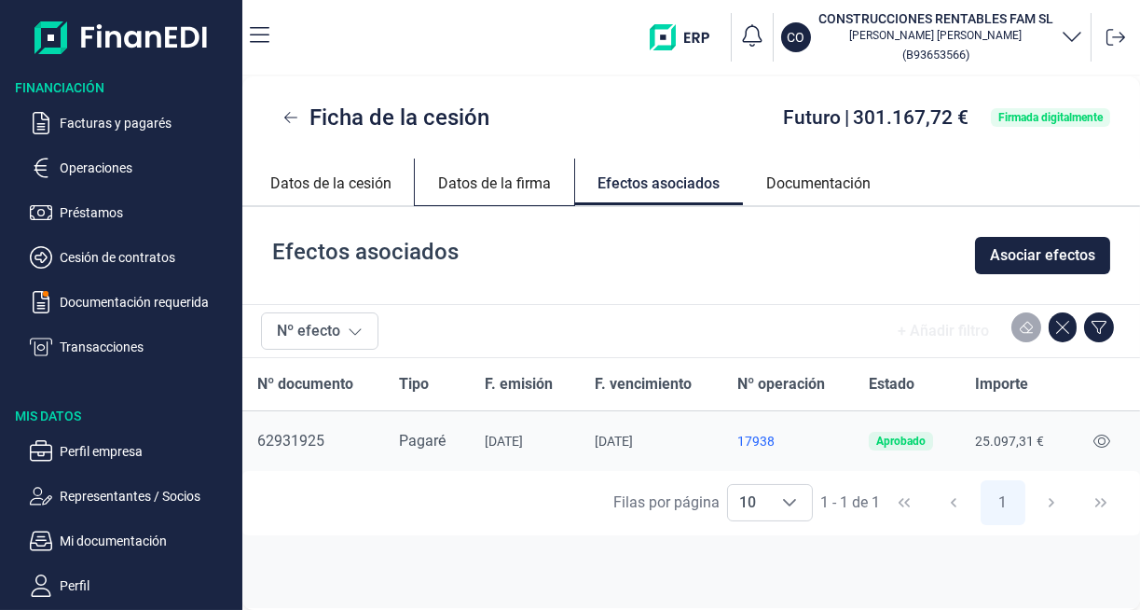
click at [479, 179] on link "Datos de la firma" at bounding box center [494, 181] width 159 height 45
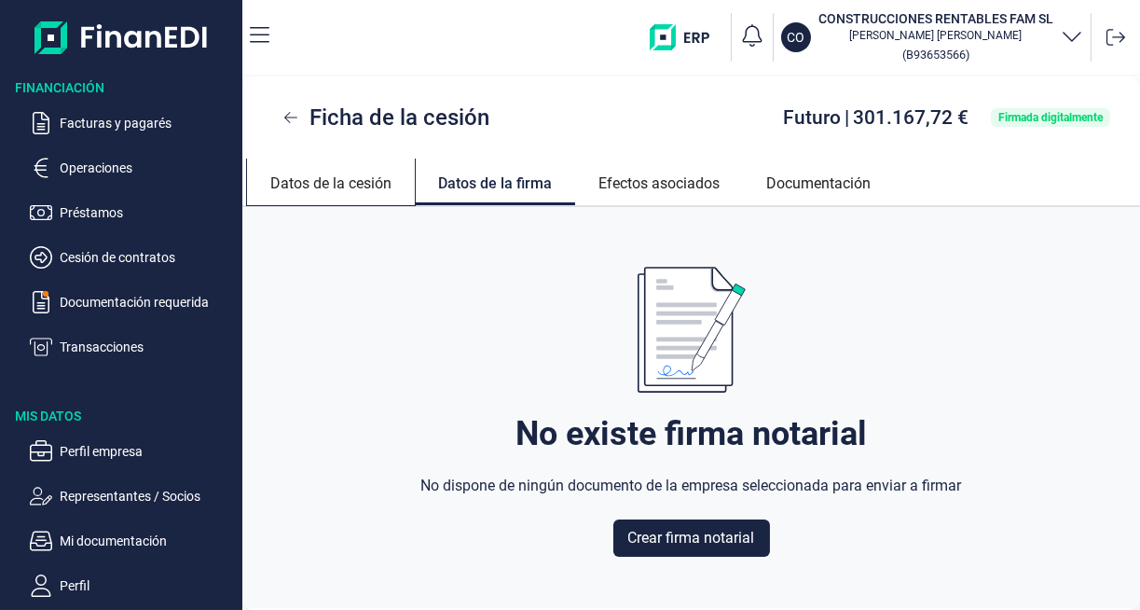
click at [328, 194] on link "Datos de la cesión" at bounding box center [331, 181] width 168 height 45
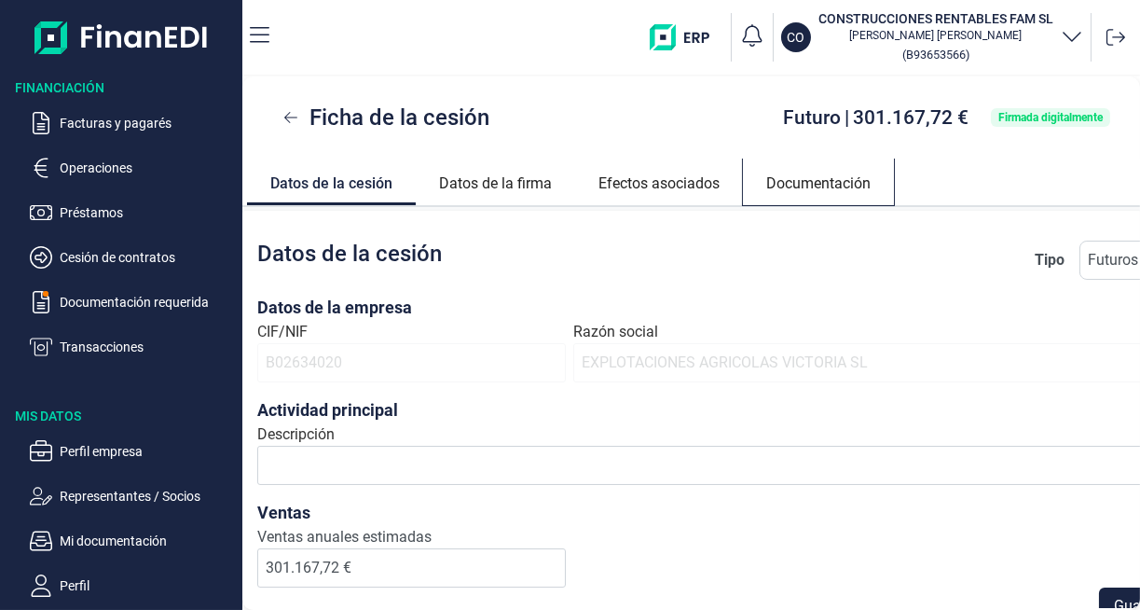
click at [850, 182] on link "Documentación" at bounding box center [818, 181] width 151 height 45
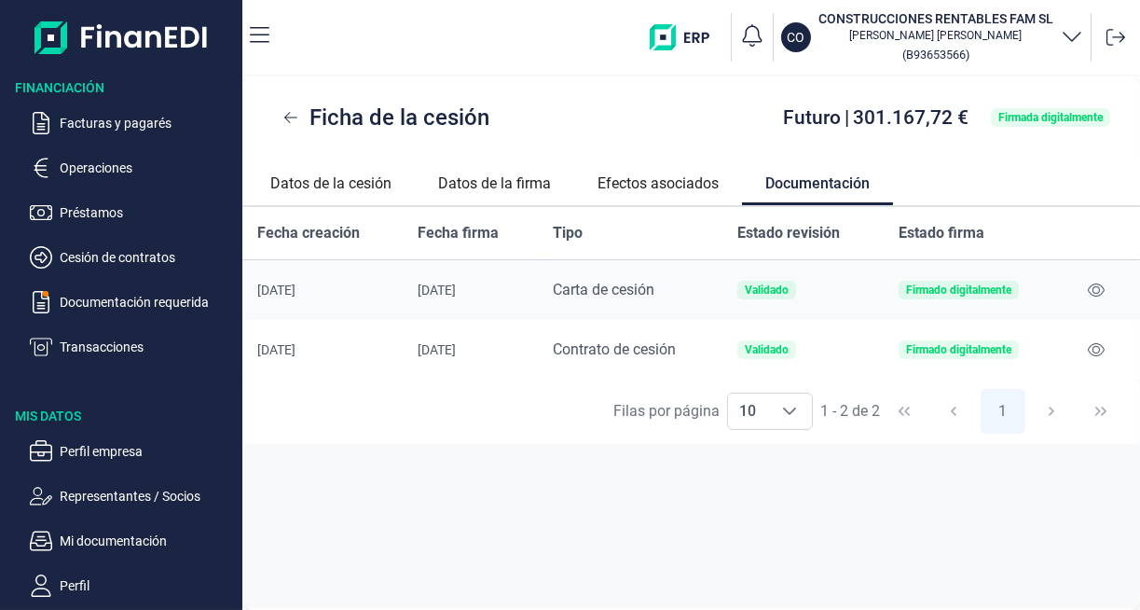
click at [258, 36] on icon "button" at bounding box center [260, 35] width 20 height 22
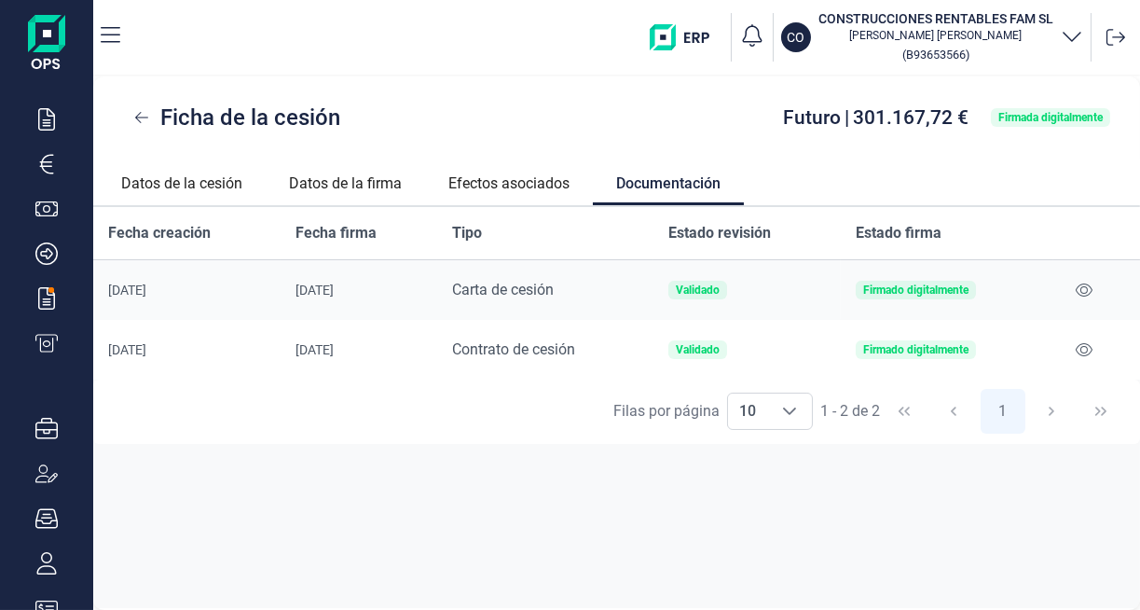
click at [110, 34] on icon "button" at bounding box center [111, 35] width 20 height 22
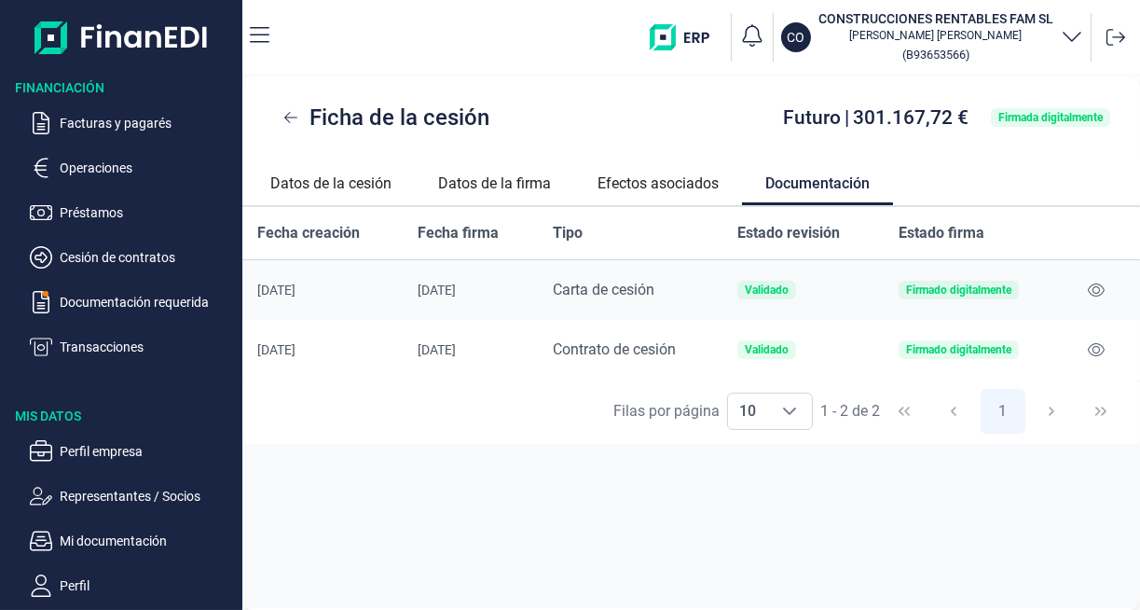
click at [84, 344] on p "Transacciones" at bounding box center [147, 347] width 175 height 22
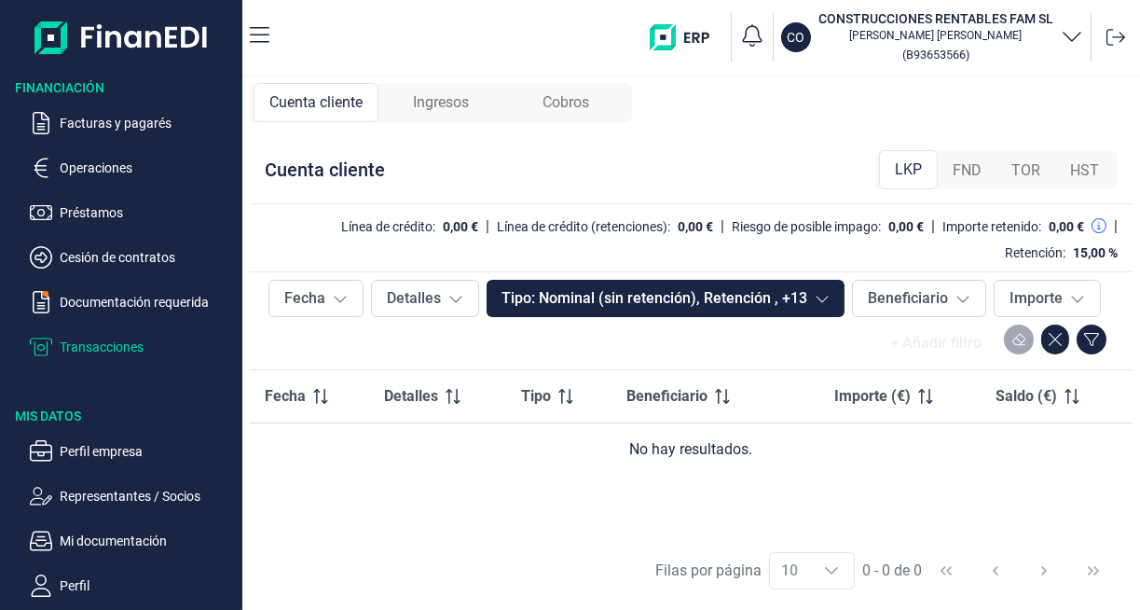
click at [130, 306] on p "Documentación requerida" at bounding box center [147, 302] width 175 height 22
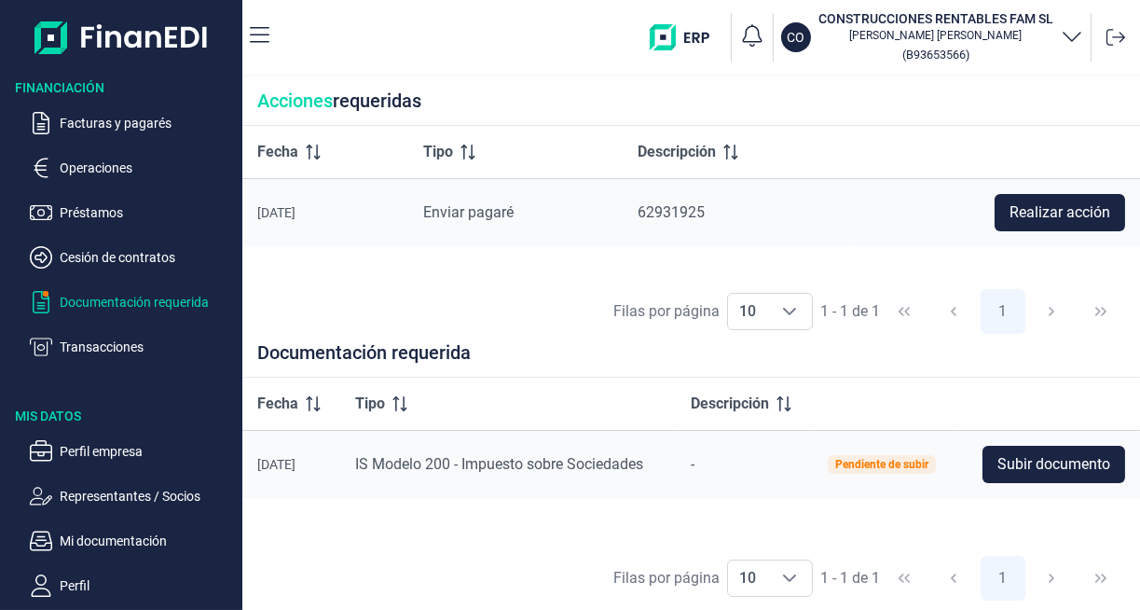
click at [124, 262] on p "Cesión de contratos" at bounding box center [147, 257] width 175 height 22
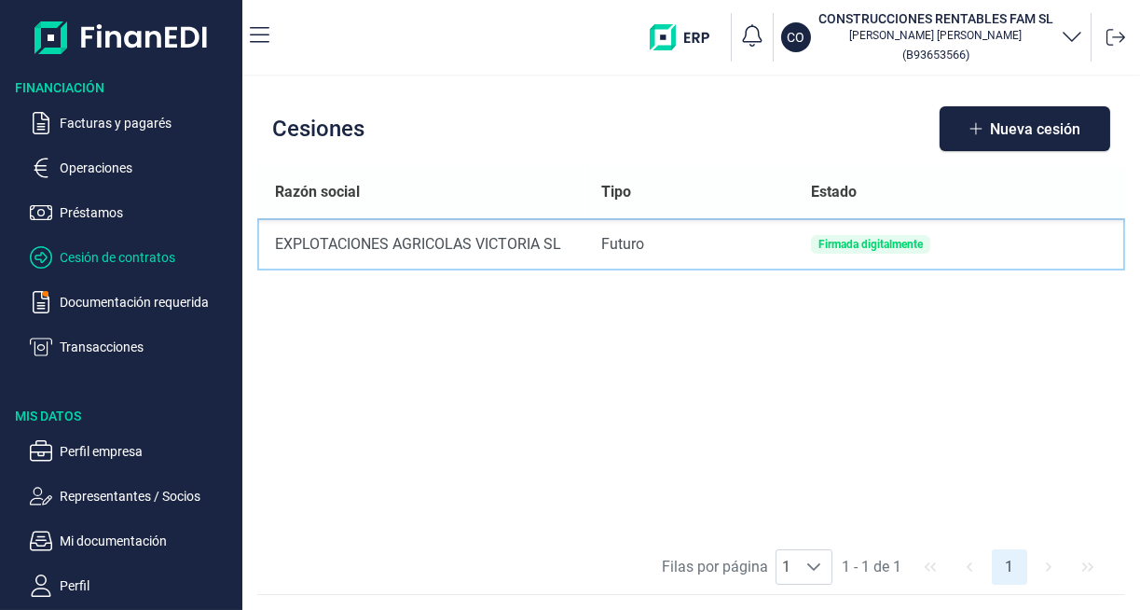
click at [891, 252] on div "Firmada digitalmente" at bounding box center [870, 244] width 119 height 19
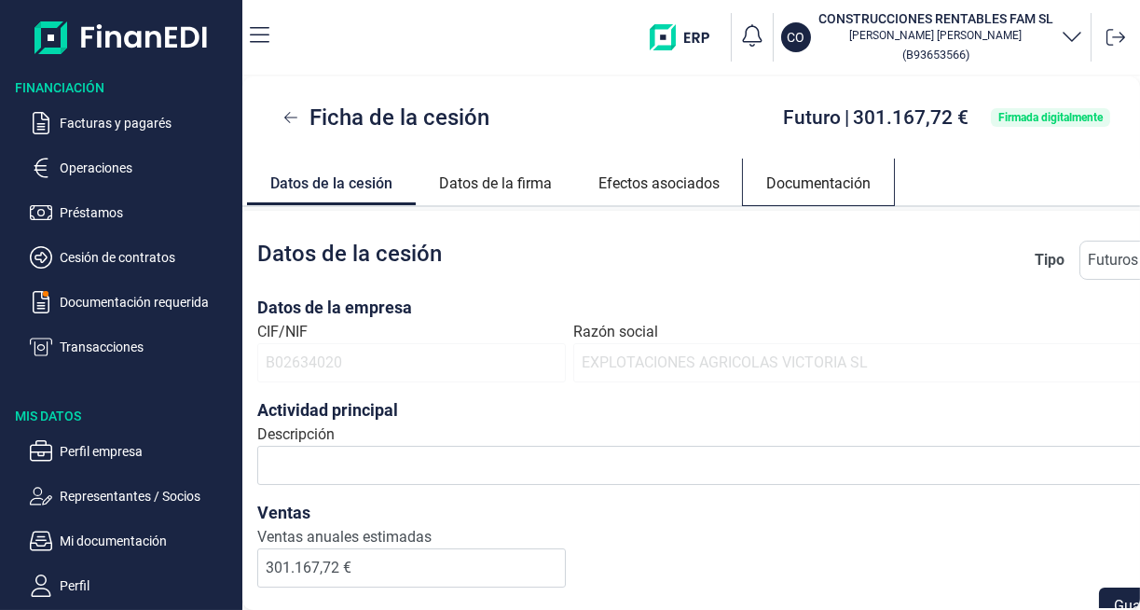
click at [859, 184] on link "Documentación" at bounding box center [818, 181] width 151 height 45
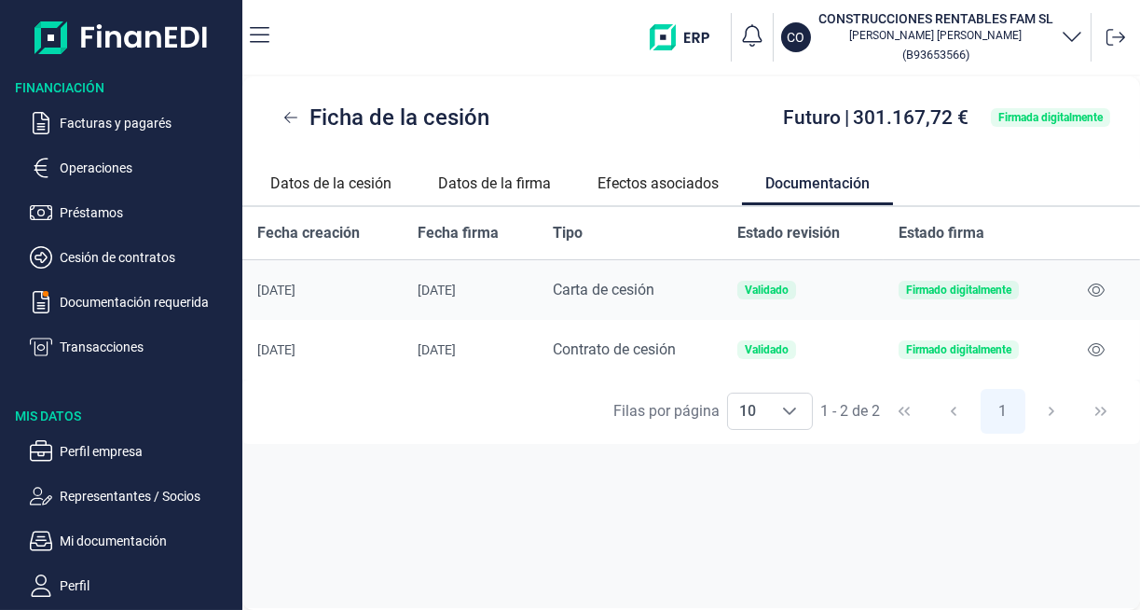
click at [992, 289] on div "Firmado digitalmente" at bounding box center [958, 289] width 105 height 11
click at [1098, 290] on icon at bounding box center [1096, 290] width 17 height 15
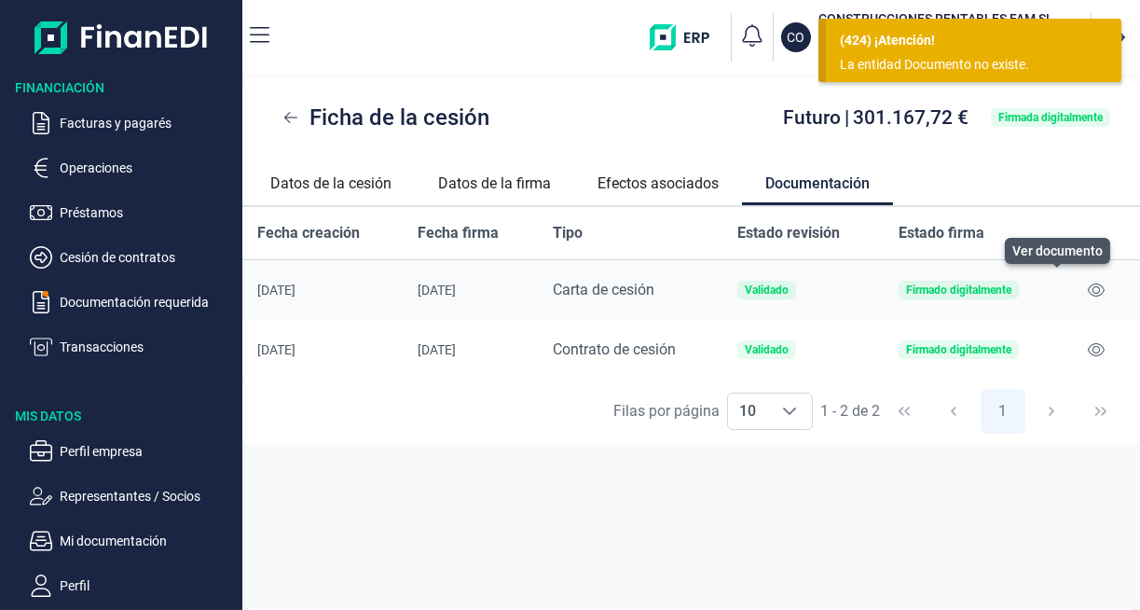
click at [1098, 352] on icon at bounding box center [1096, 349] width 17 height 15
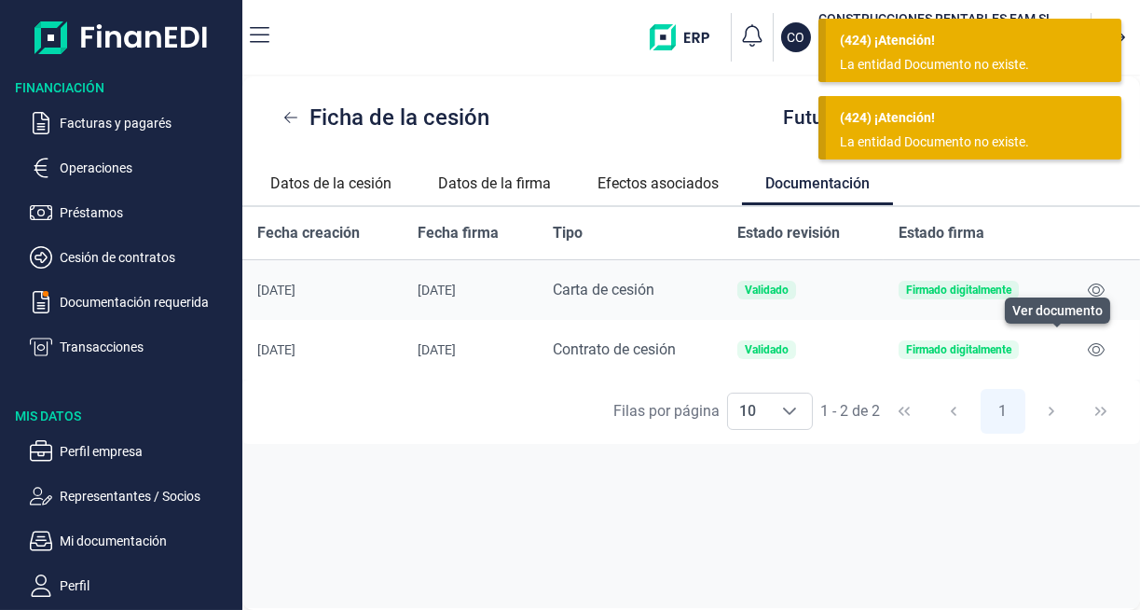
click at [973, 352] on div "Firmado digitalmente" at bounding box center [958, 349] width 105 height 11
click at [988, 296] on div "Firmado digitalmente" at bounding box center [958, 289] width 105 height 11
click at [981, 346] on div "Firmado digitalmente" at bounding box center [958, 349] width 105 height 11
click at [1008, 282] on div "Firmado digitalmente" at bounding box center [959, 290] width 120 height 19
click at [985, 344] on div "Firmado digitalmente" at bounding box center [958, 349] width 105 height 11
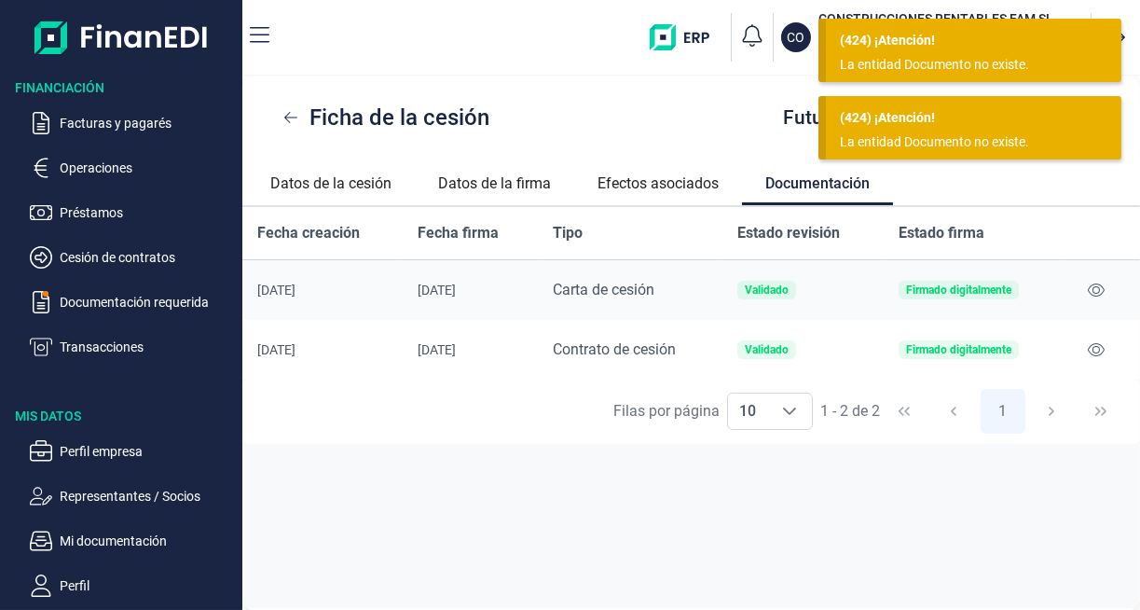
click at [1012, 290] on div "Firmado digitalmente" at bounding box center [959, 290] width 120 height 19
